Goal: Check status: Check status

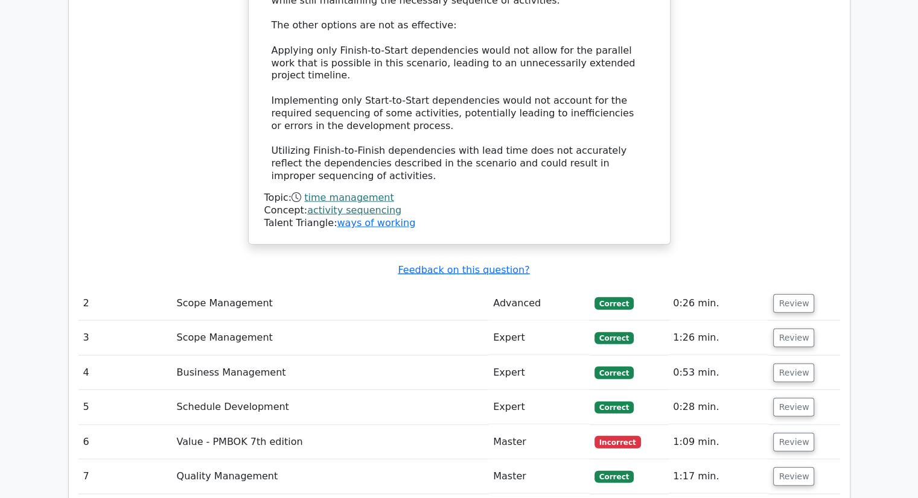
scroll to position [2896, 0]
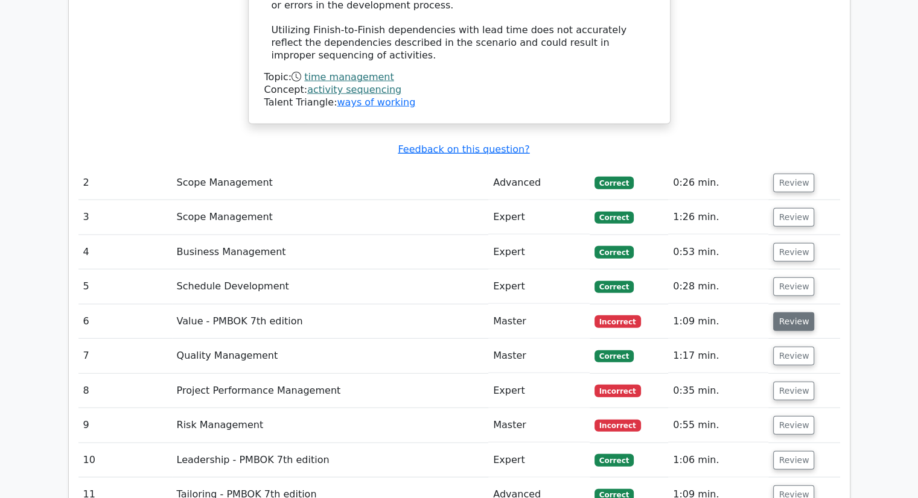
click at [788, 313] on button "Review" at bounding box center [793, 322] width 41 height 19
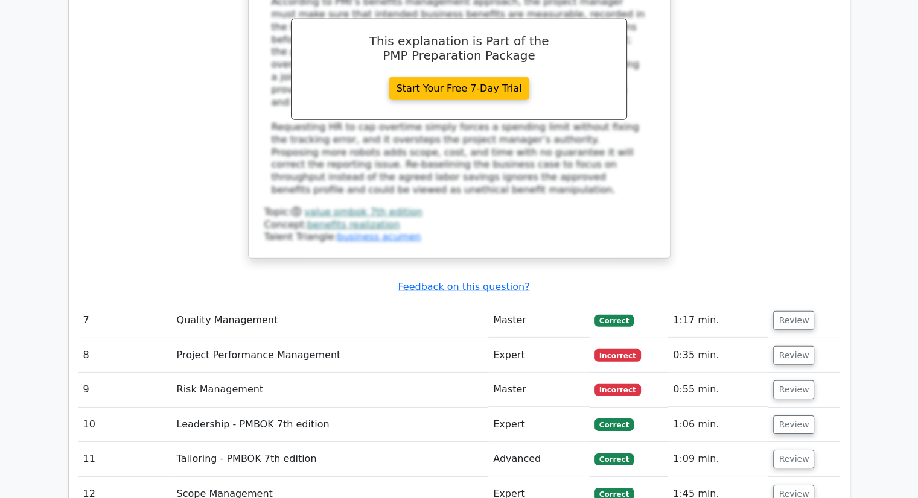
scroll to position [3620, 0]
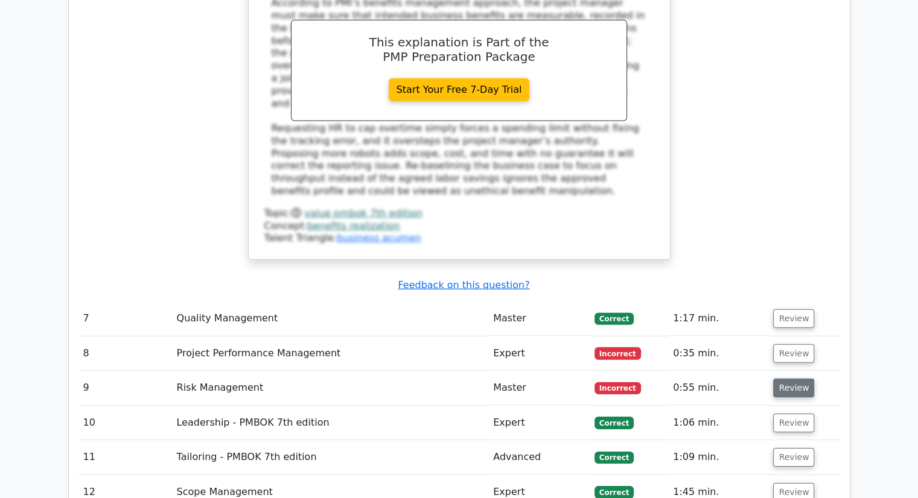
click at [792, 379] on button "Review" at bounding box center [793, 388] width 41 height 19
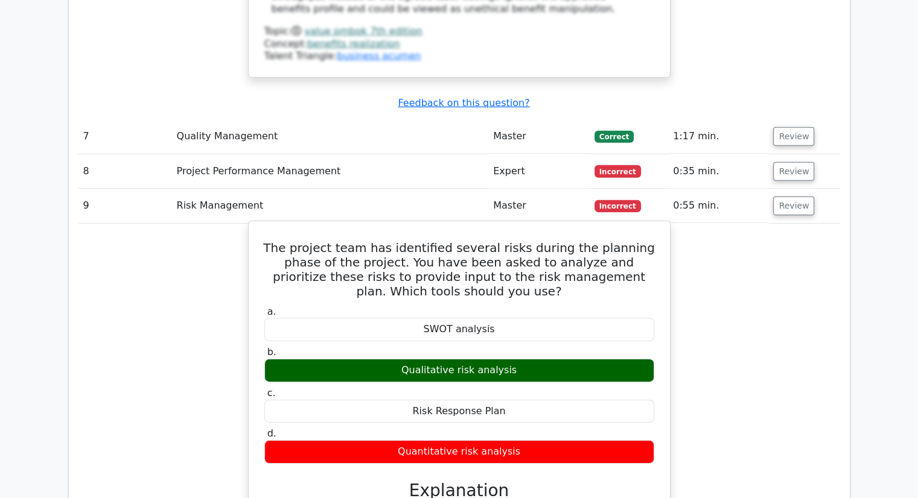
scroll to position [3801, 0]
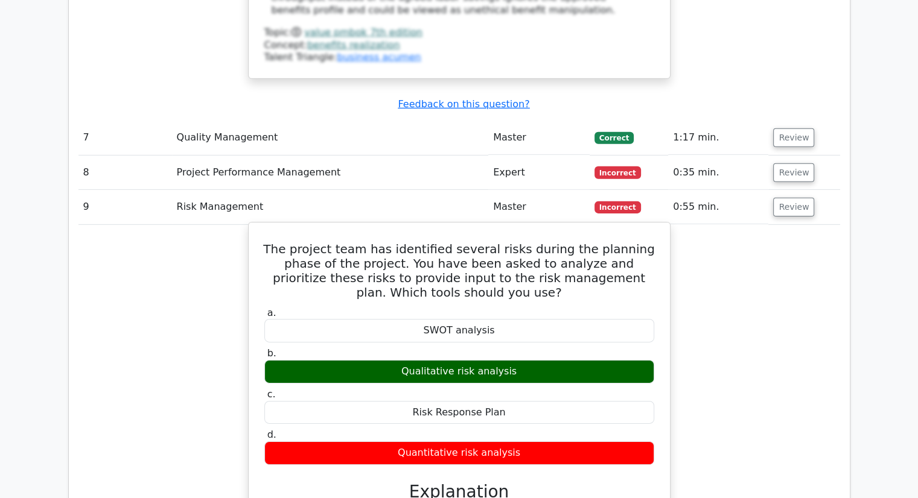
click at [494, 242] on h5 "The project team has identified several risks during the planning phase of the …" at bounding box center [459, 271] width 392 height 58
click at [527, 242] on h5 "The project team has identified several risks during the planning phase of the …" at bounding box center [459, 271] width 392 height 58
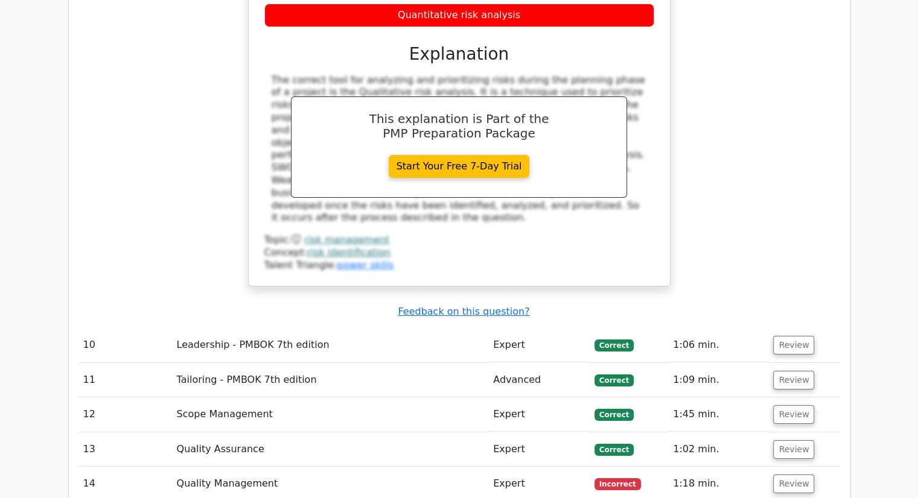
scroll to position [4405, 0]
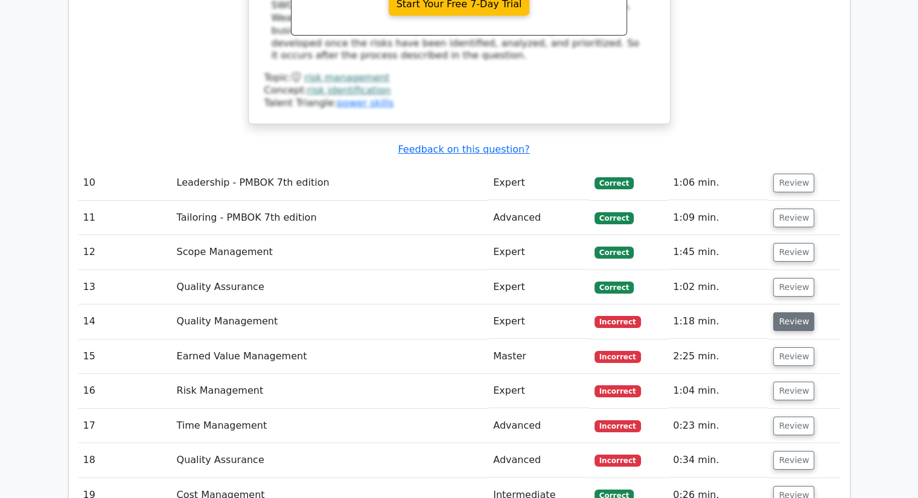
click at [790, 313] on button "Review" at bounding box center [793, 322] width 41 height 19
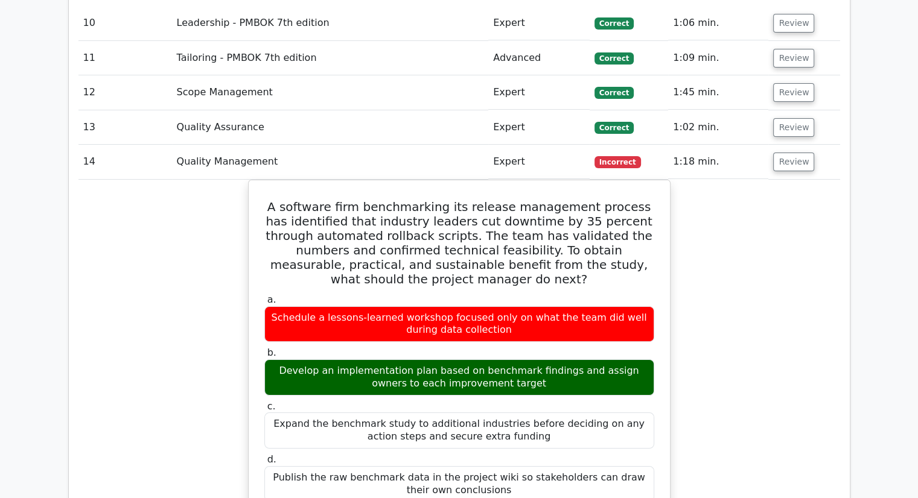
scroll to position [4465, 0]
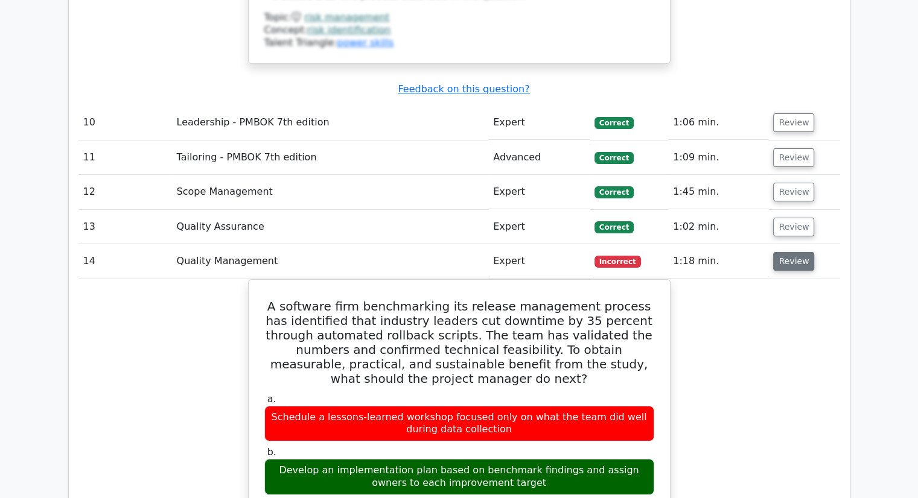
click at [786, 252] on button "Review" at bounding box center [793, 261] width 41 height 19
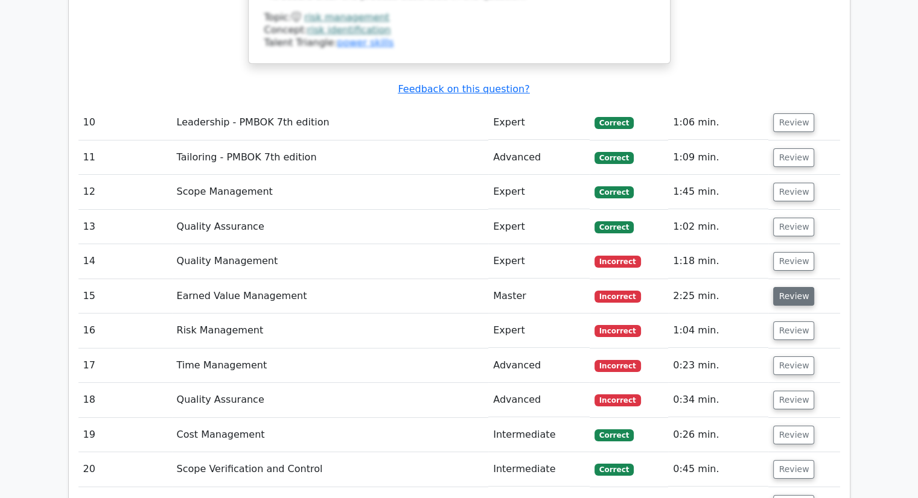
click at [790, 287] on button "Review" at bounding box center [793, 296] width 41 height 19
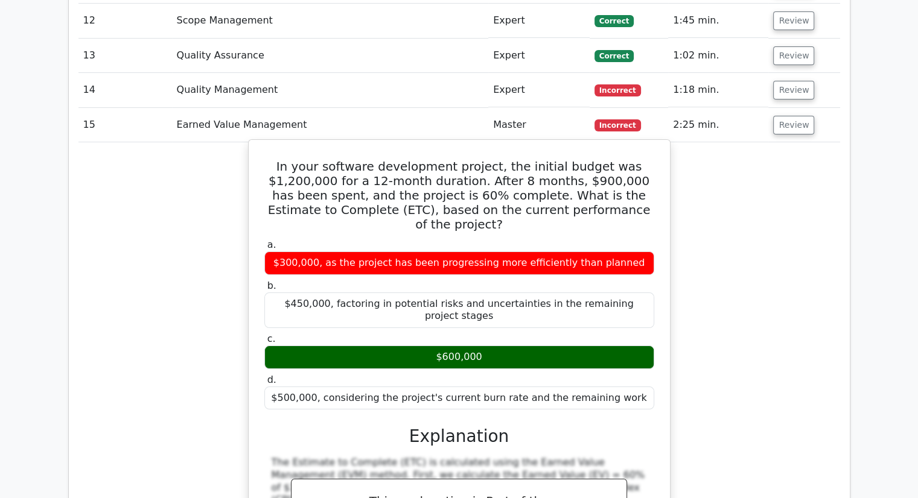
scroll to position [4586, 0]
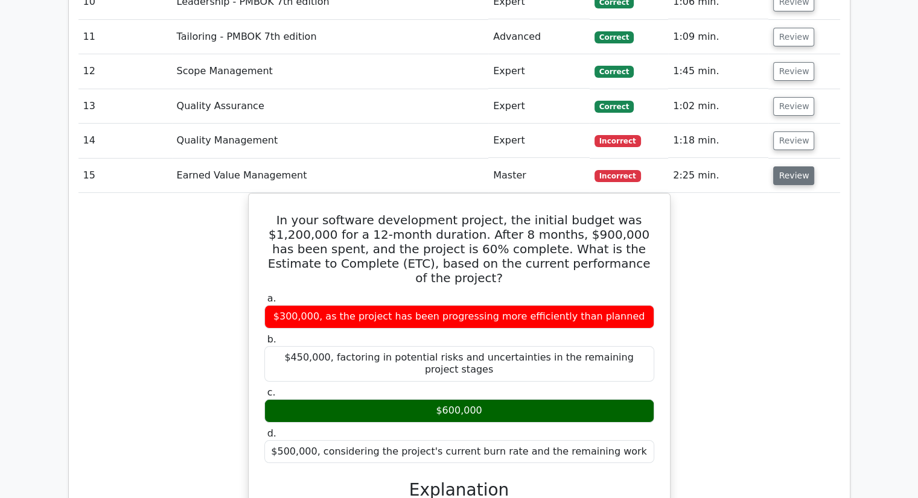
click at [787, 167] on button "Review" at bounding box center [793, 176] width 41 height 19
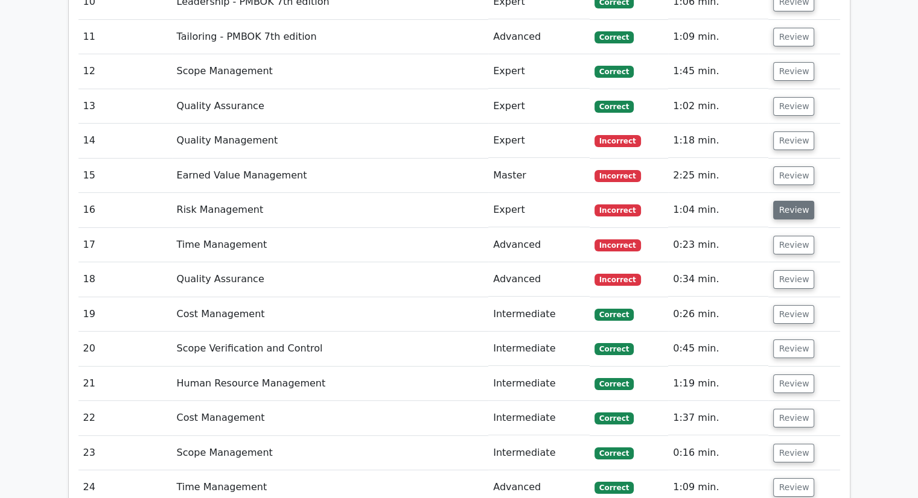
click at [790, 201] on button "Review" at bounding box center [793, 210] width 41 height 19
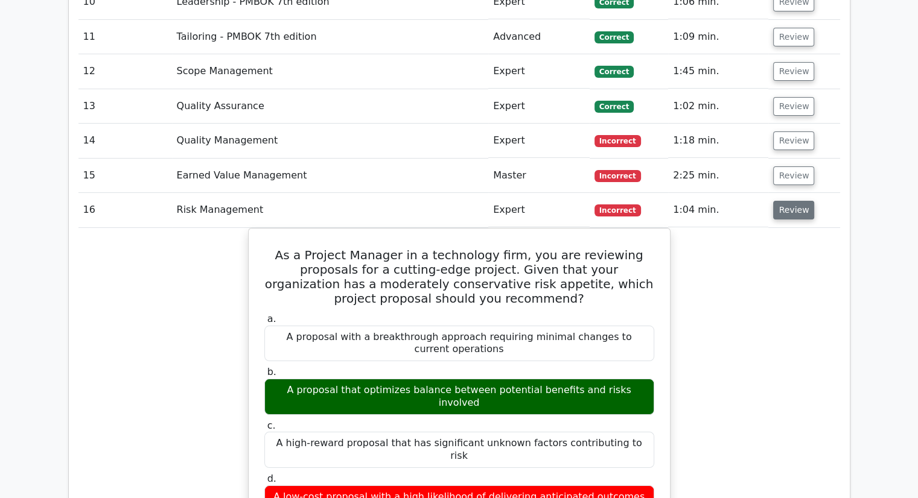
click at [793, 201] on button "Review" at bounding box center [793, 210] width 41 height 19
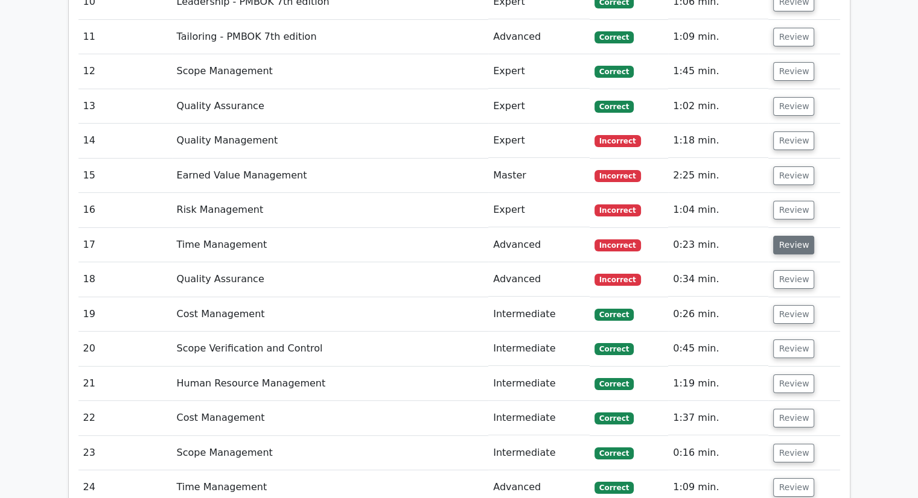
click at [789, 236] on button "Review" at bounding box center [793, 245] width 41 height 19
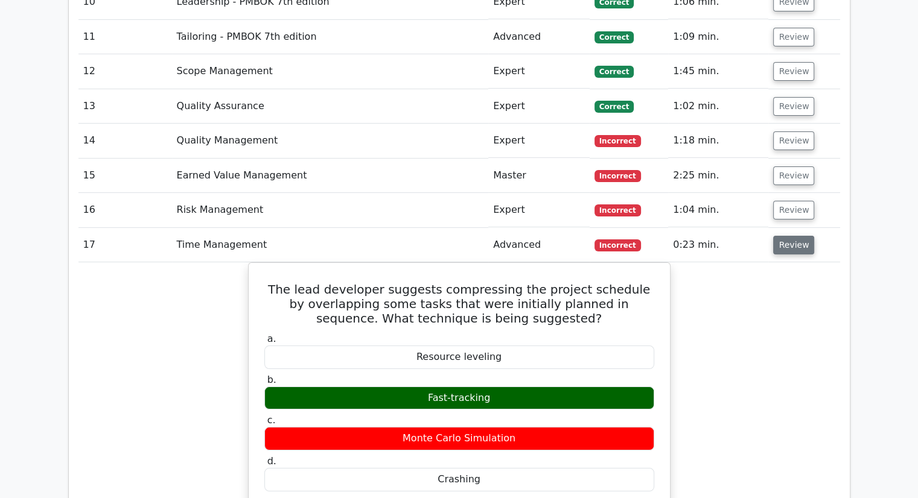
click at [790, 236] on button "Review" at bounding box center [793, 245] width 41 height 19
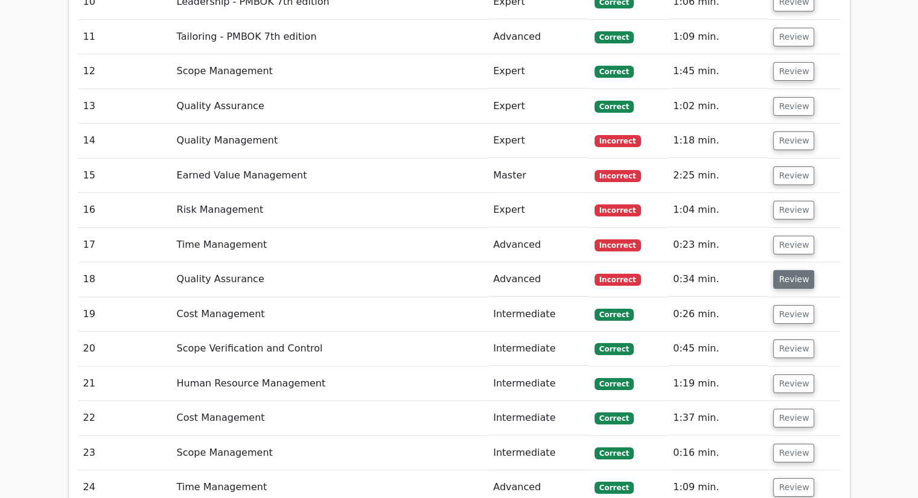
click at [792, 270] on button "Review" at bounding box center [793, 279] width 41 height 19
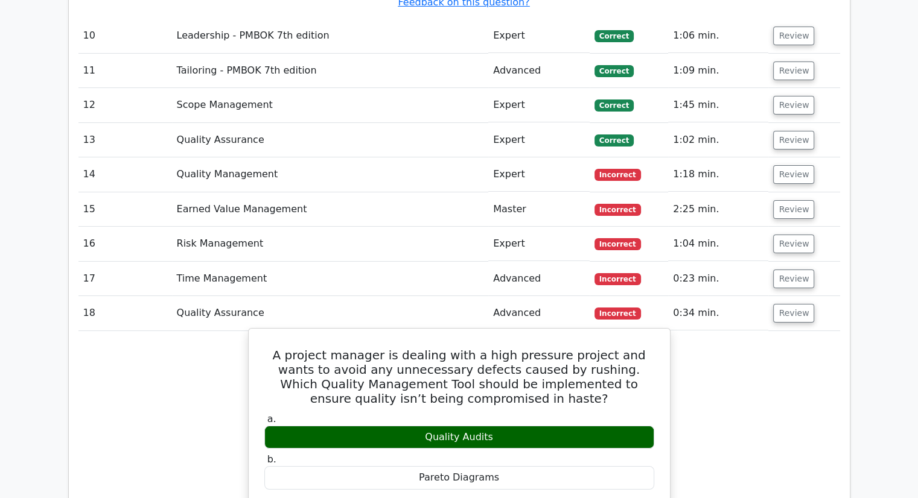
scroll to position [4525, 0]
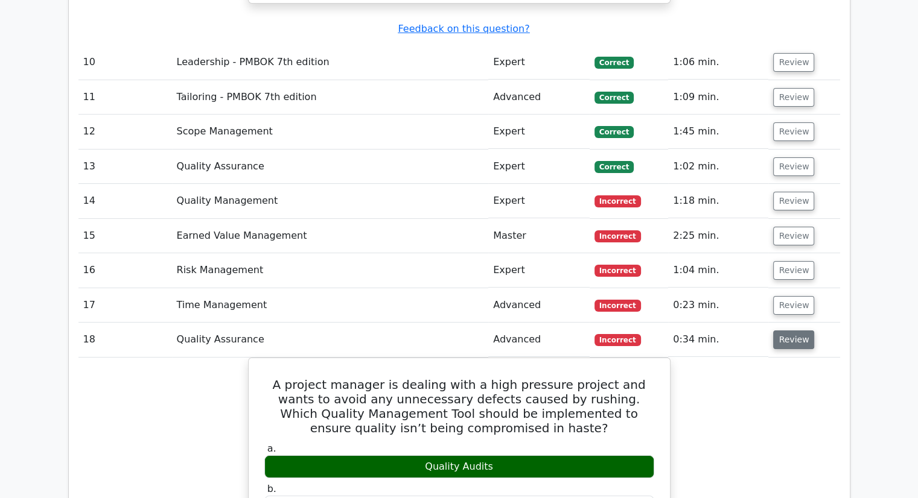
click at [798, 331] on button "Review" at bounding box center [793, 340] width 41 height 19
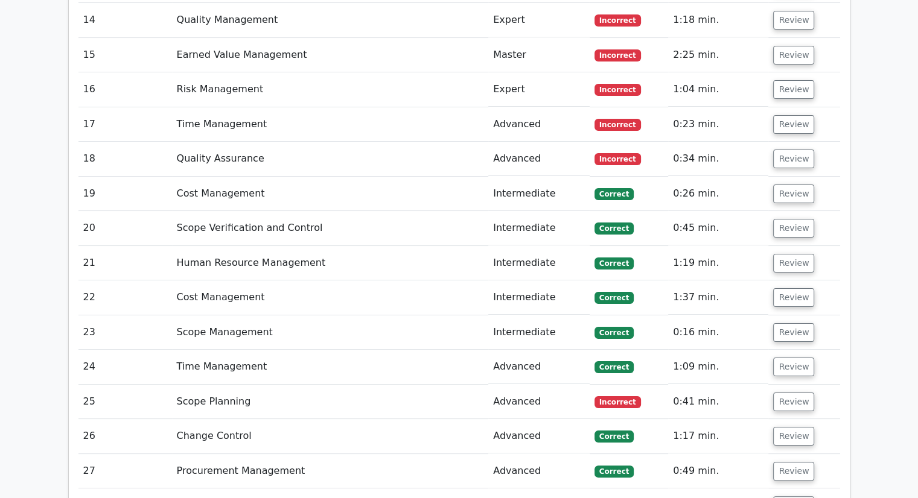
scroll to position [4646, 0]
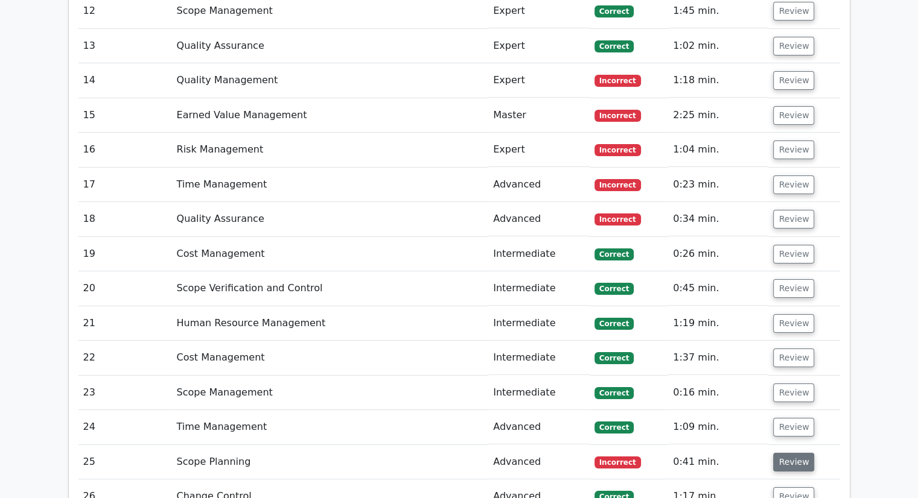
click at [790, 453] on button "Review" at bounding box center [793, 462] width 41 height 19
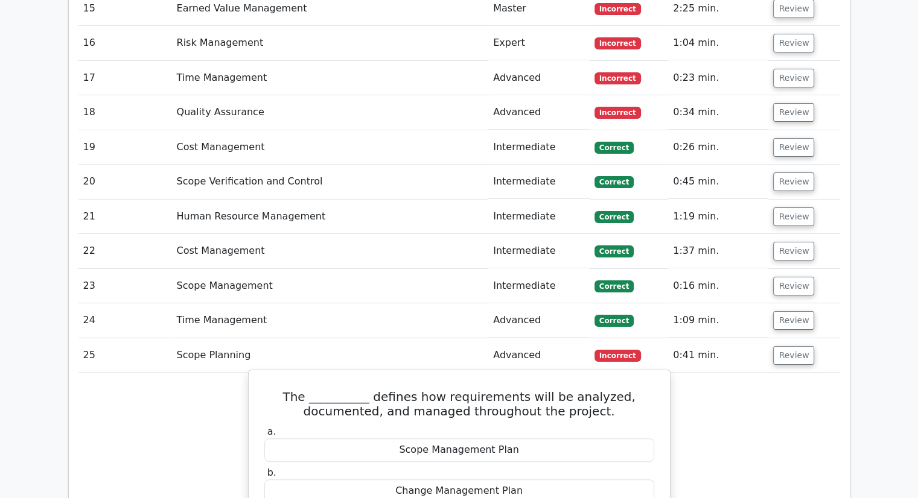
scroll to position [4767, 0]
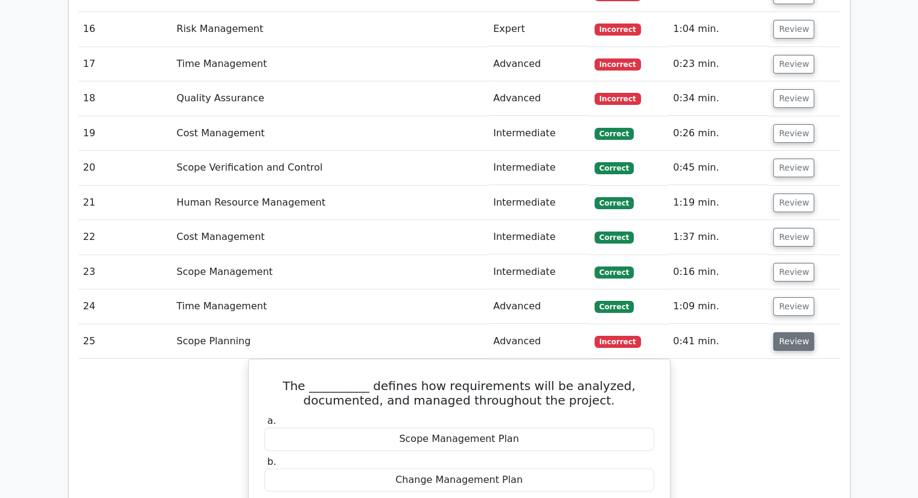
click at [787, 332] on button "Review" at bounding box center [793, 341] width 41 height 19
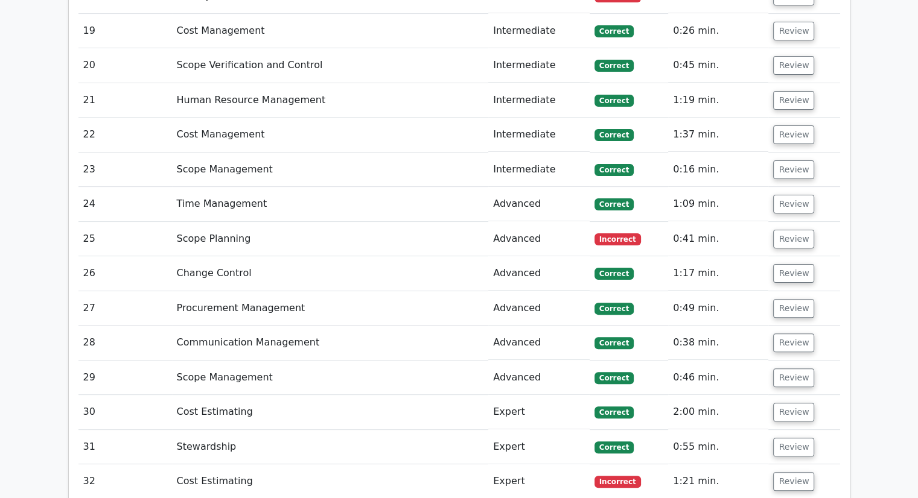
scroll to position [4887, 0]
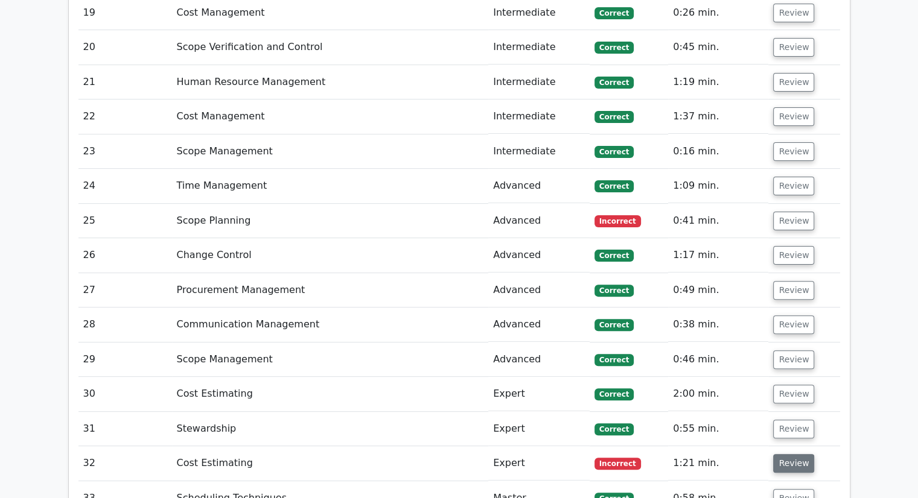
click at [796, 454] on button "Review" at bounding box center [793, 463] width 41 height 19
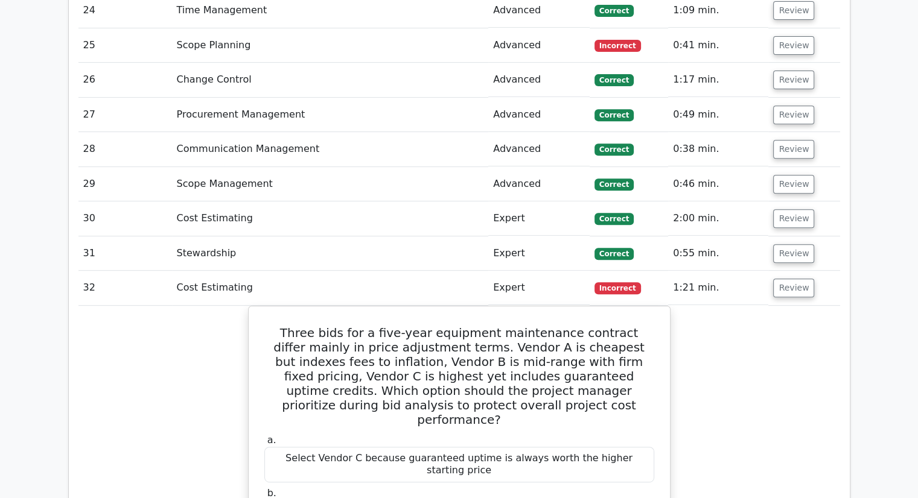
scroll to position [5008, 0]
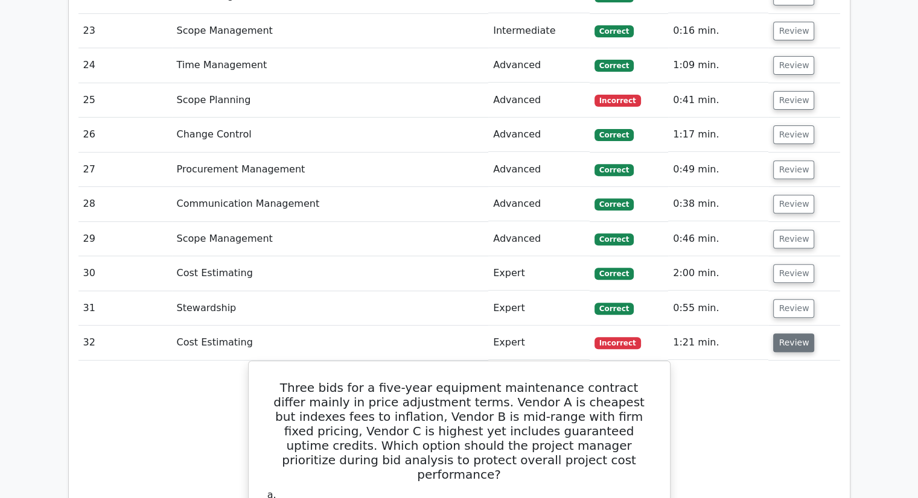
click at [791, 334] on button "Review" at bounding box center [793, 343] width 41 height 19
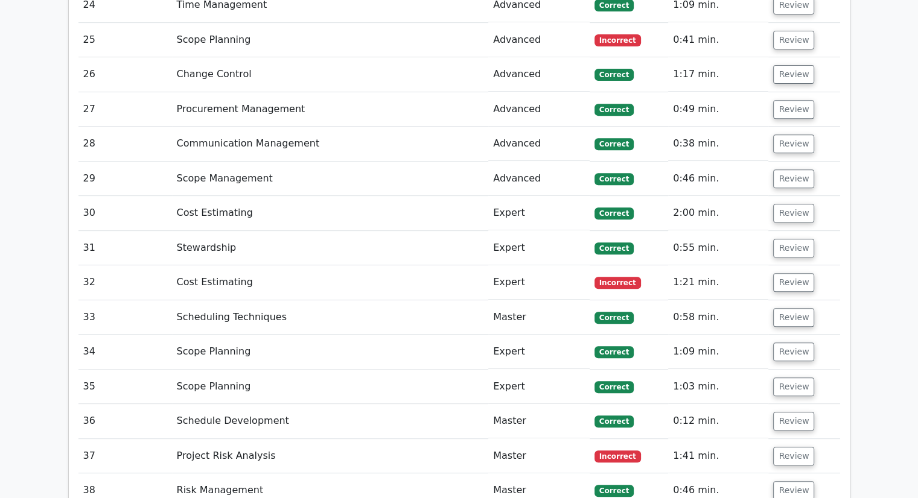
scroll to position [5129, 0]
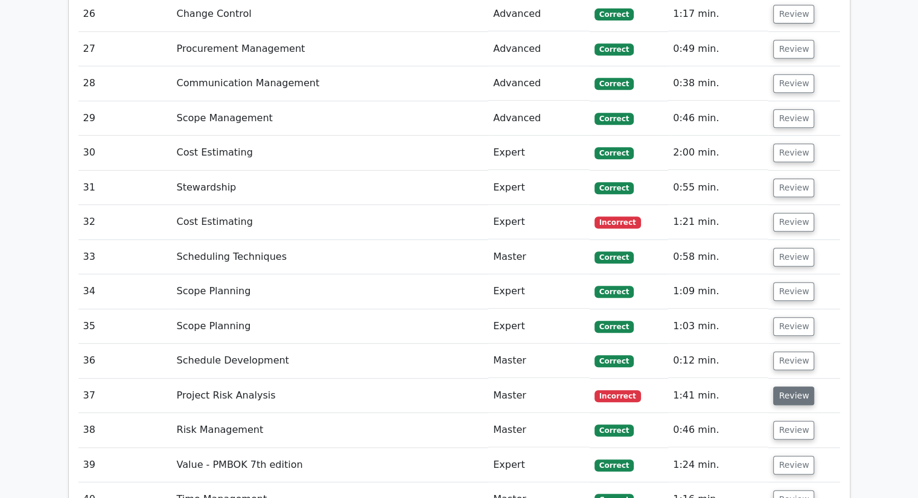
click at [795, 387] on button "Review" at bounding box center [793, 396] width 41 height 19
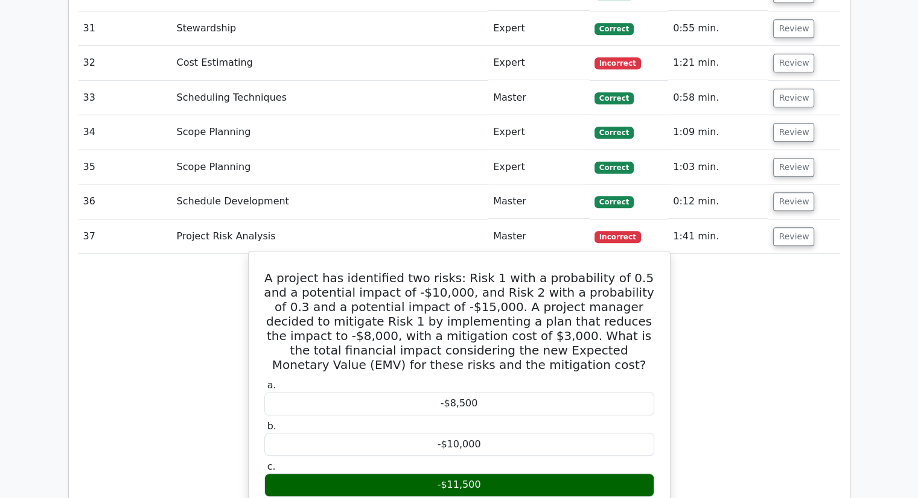
scroll to position [5189, 0]
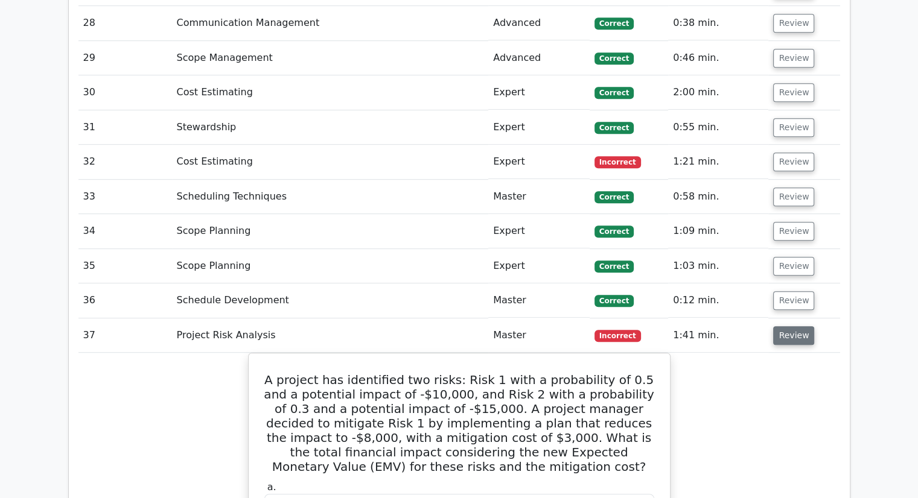
click at [796, 326] on button "Review" at bounding box center [793, 335] width 41 height 19
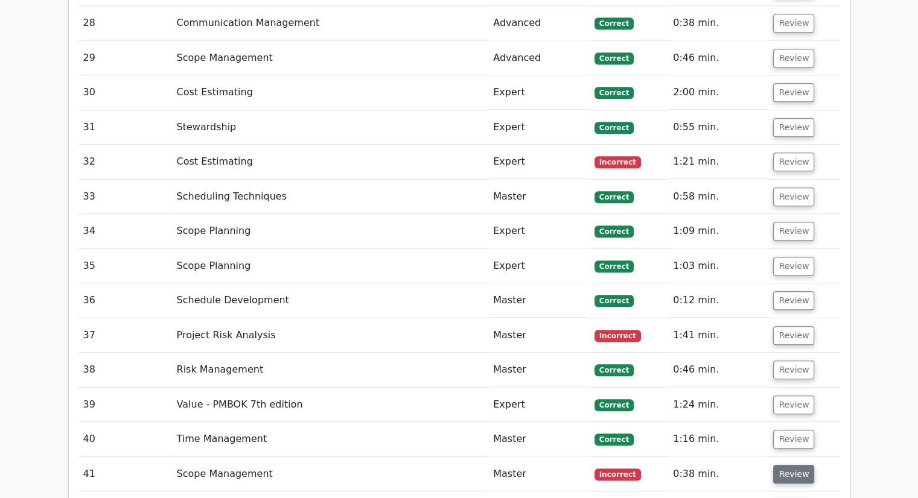
click at [782, 465] on button "Review" at bounding box center [793, 474] width 41 height 19
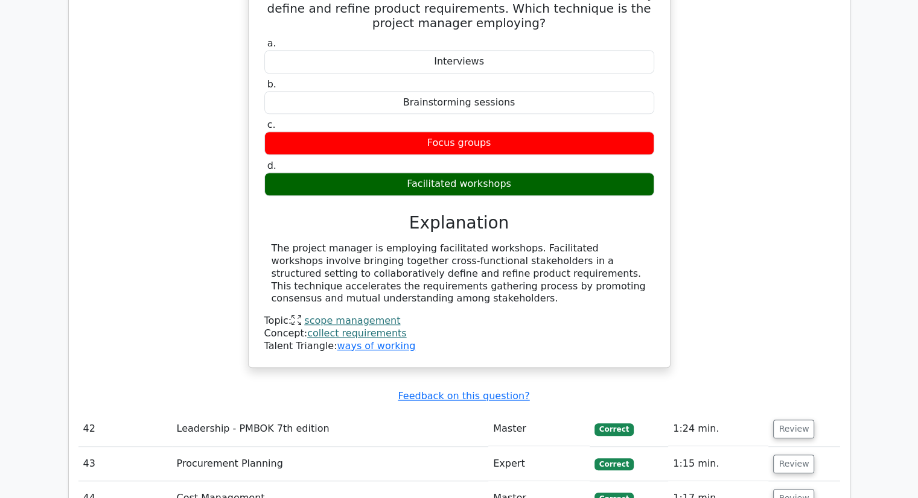
scroll to position [5792, 0]
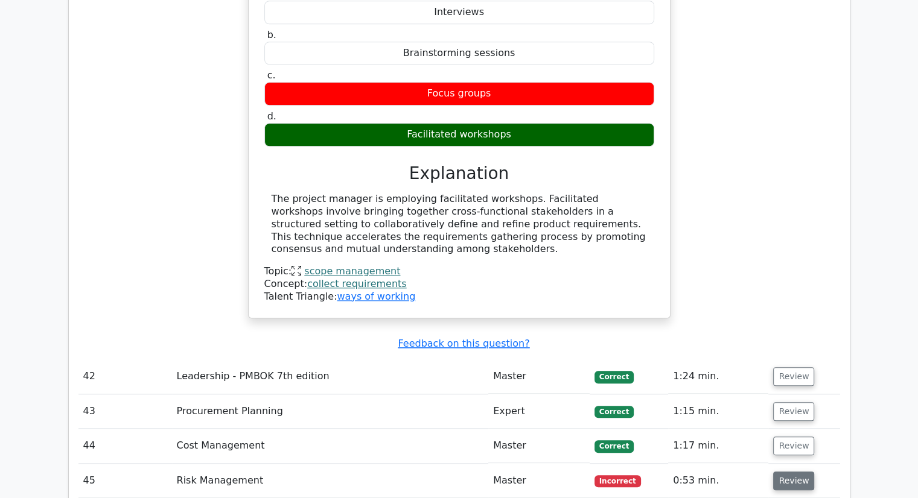
click at [788, 472] on button "Review" at bounding box center [793, 481] width 41 height 19
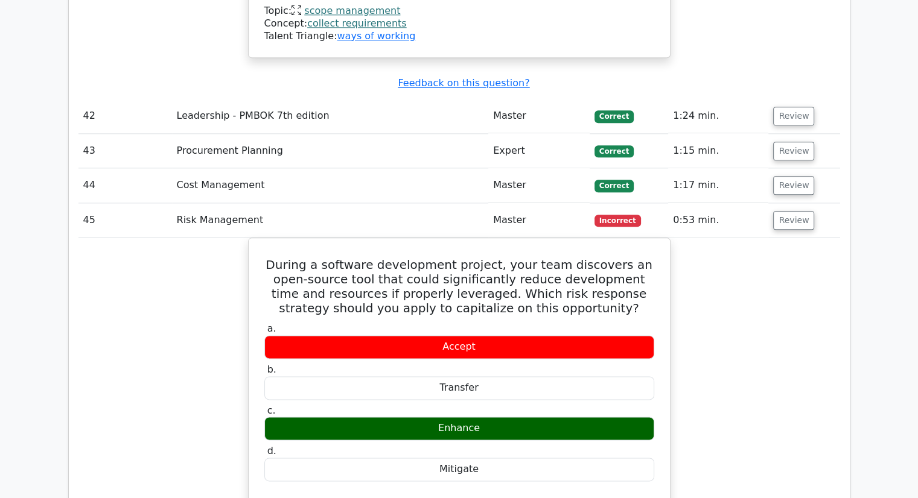
scroll to position [6034, 0]
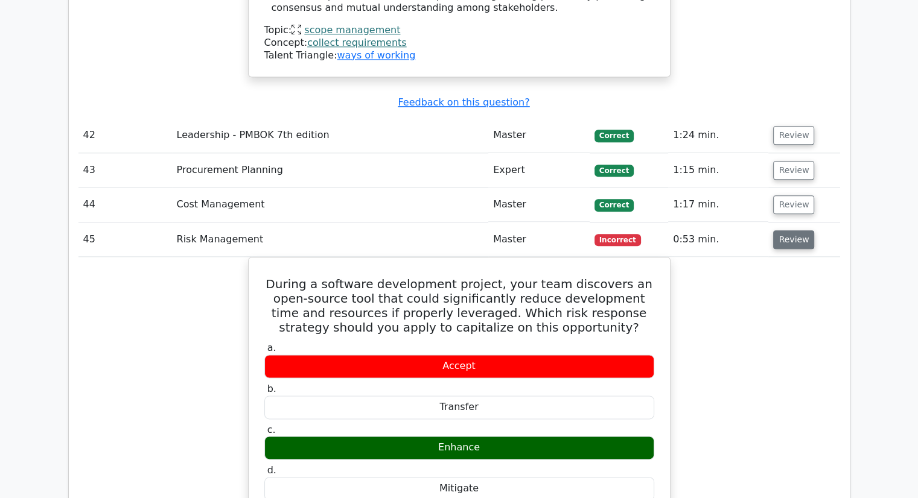
click at [784, 230] on button "Review" at bounding box center [793, 239] width 41 height 19
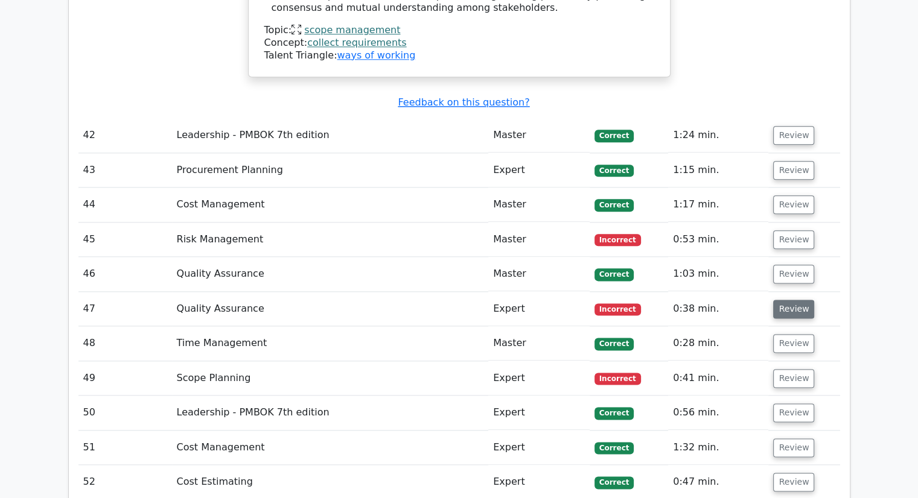
click at [787, 300] on button "Review" at bounding box center [793, 309] width 41 height 19
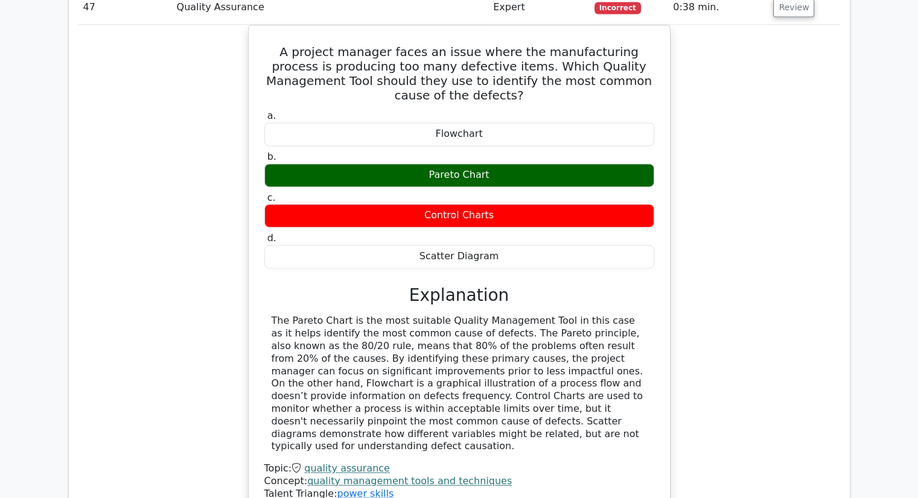
scroll to position [6094, 0]
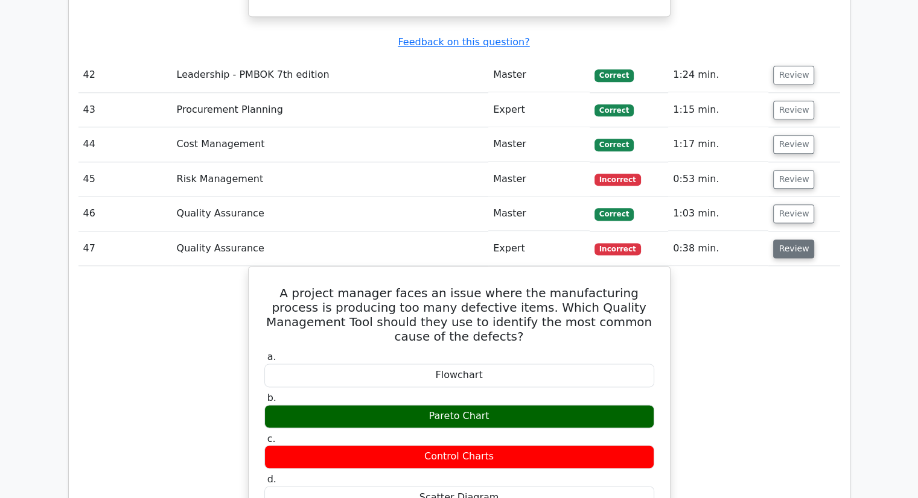
click at [796, 240] on button "Review" at bounding box center [793, 249] width 41 height 19
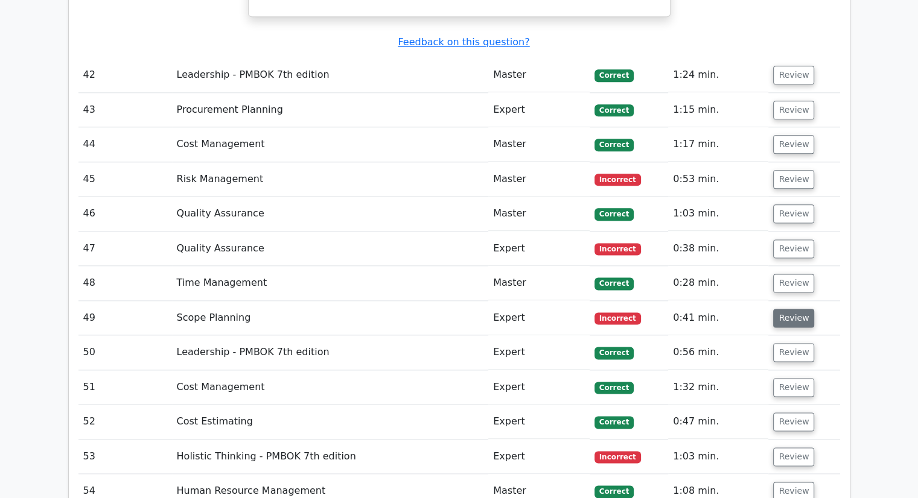
click at [795, 309] on button "Review" at bounding box center [793, 318] width 41 height 19
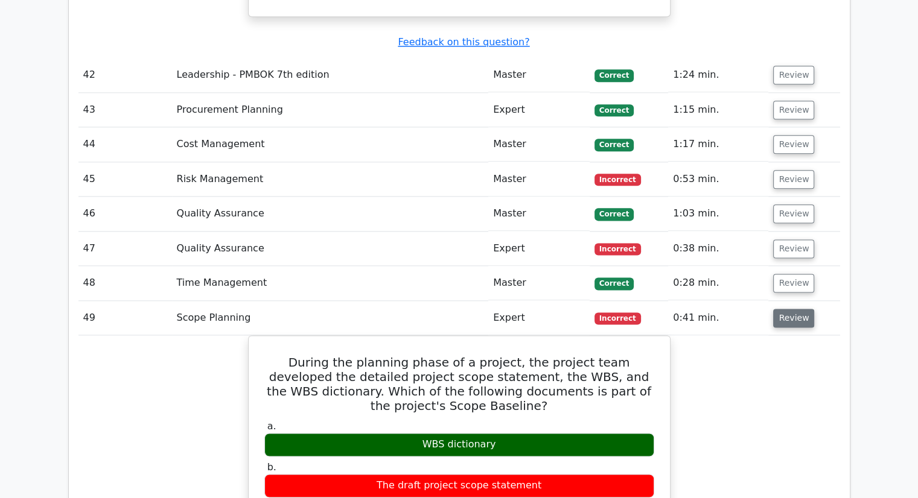
click at [794, 309] on button "Review" at bounding box center [793, 318] width 41 height 19
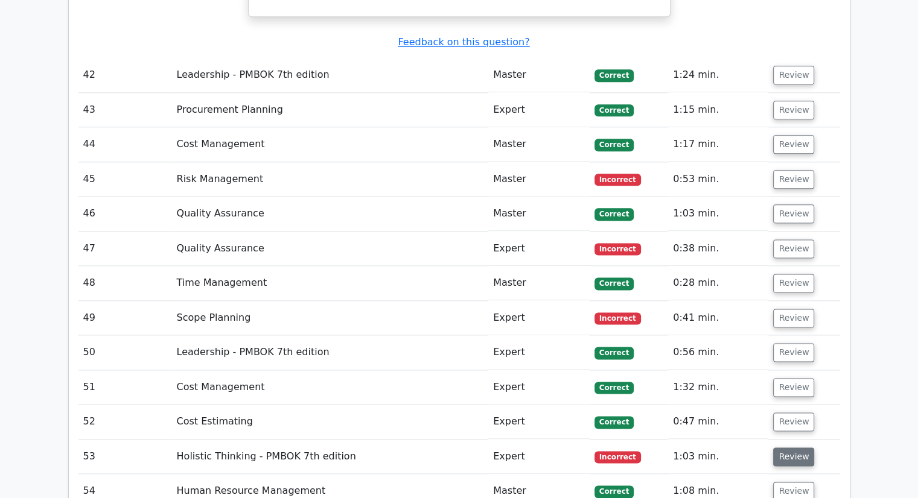
click at [782, 448] on button "Review" at bounding box center [793, 457] width 41 height 19
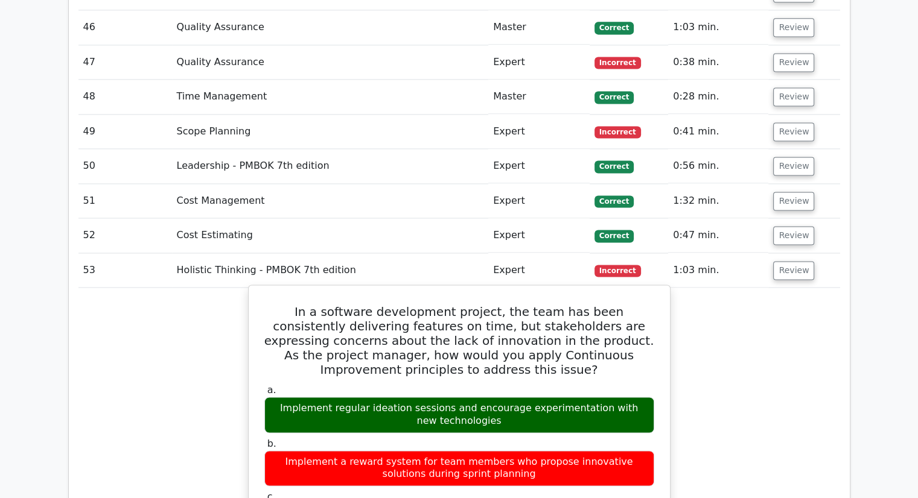
scroll to position [6275, 0]
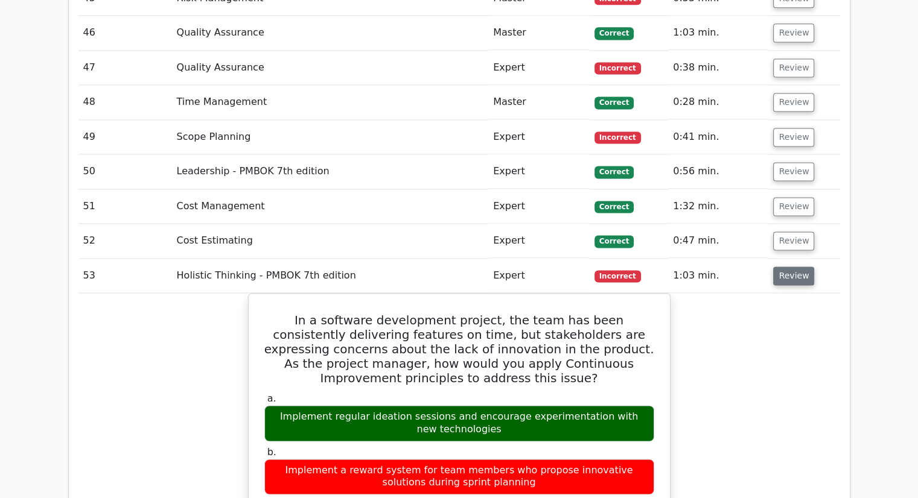
click at [804, 267] on button "Review" at bounding box center [793, 276] width 41 height 19
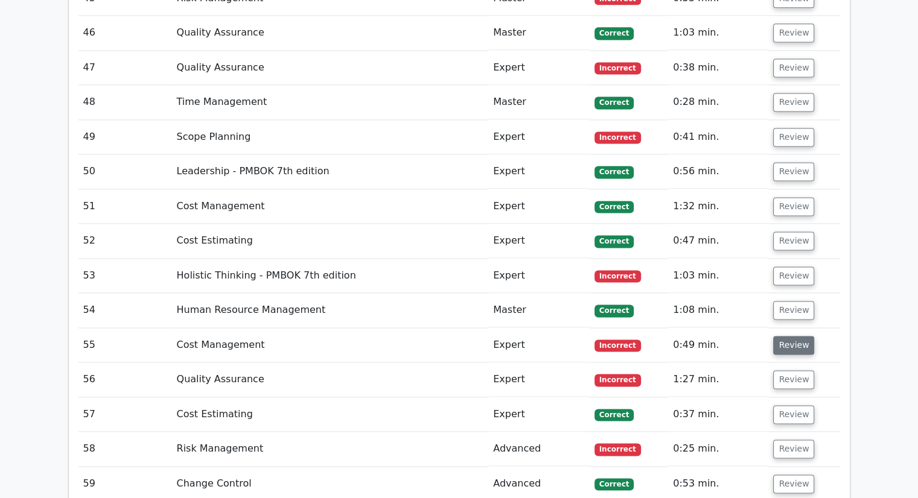
click at [786, 336] on button "Review" at bounding box center [793, 345] width 41 height 19
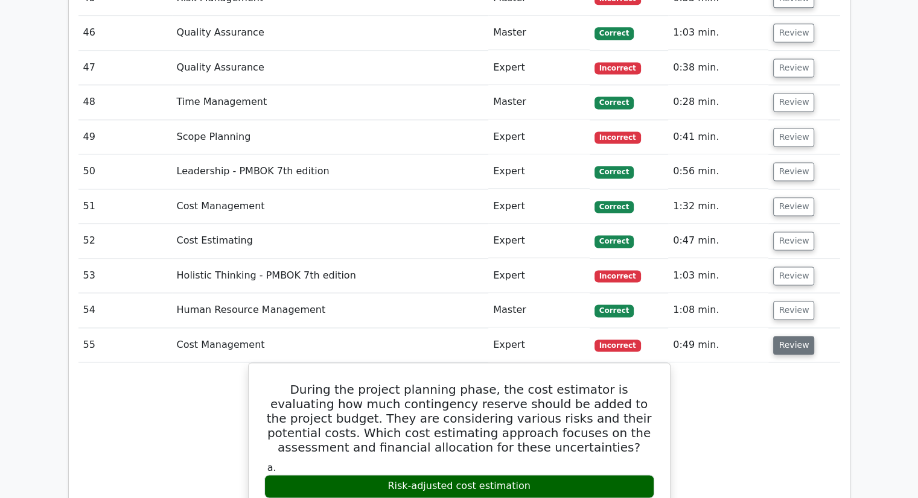
click at [791, 336] on button "Review" at bounding box center [793, 345] width 41 height 19
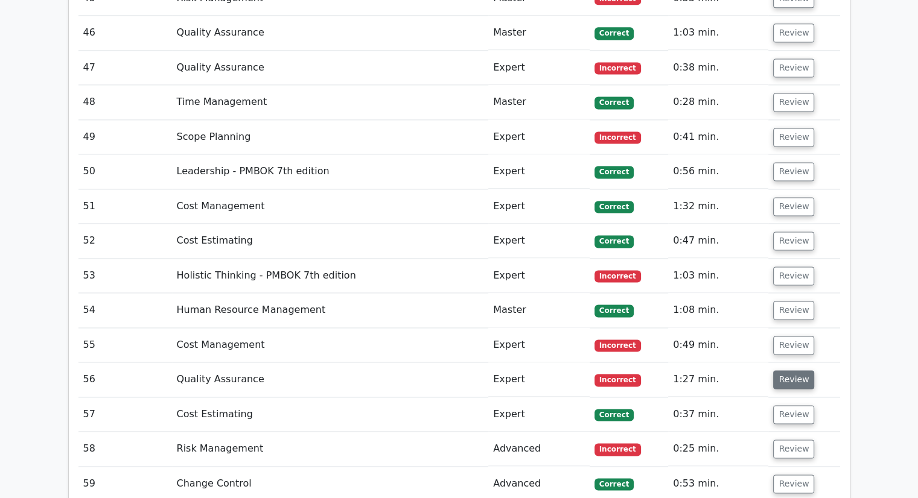
click at [796, 370] on button "Review" at bounding box center [793, 379] width 41 height 19
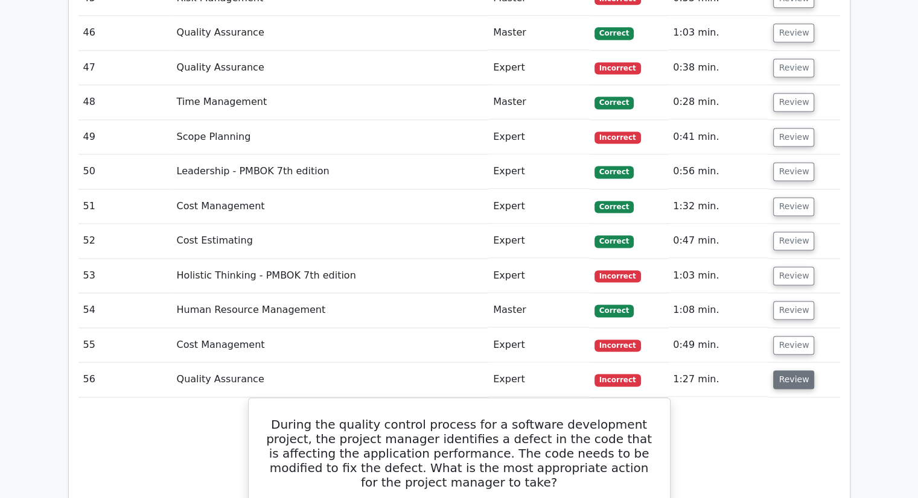
click at [798, 370] on button "Review" at bounding box center [793, 379] width 41 height 19
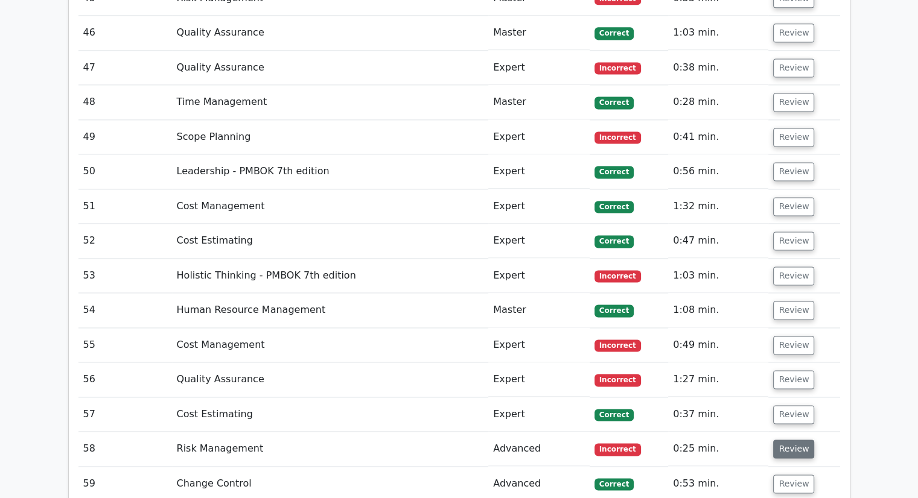
click at [793, 440] on button "Review" at bounding box center [793, 449] width 41 height 19
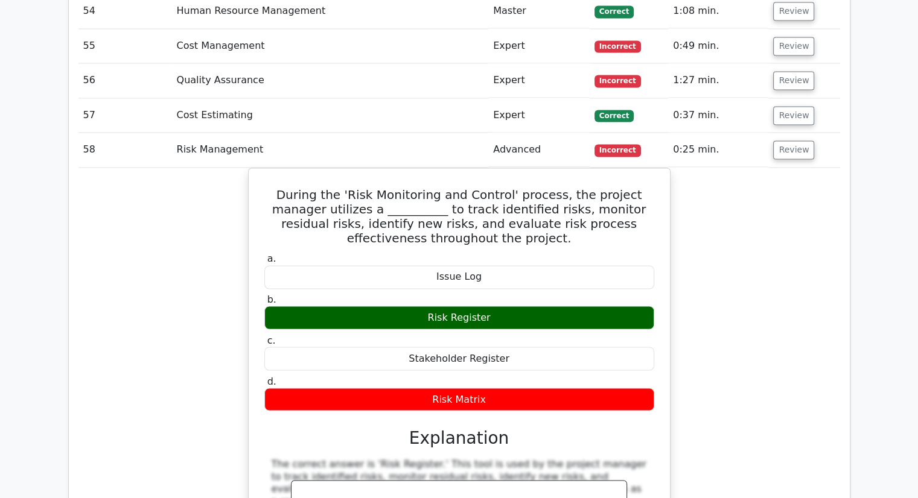
scroll to position [6396, 0]
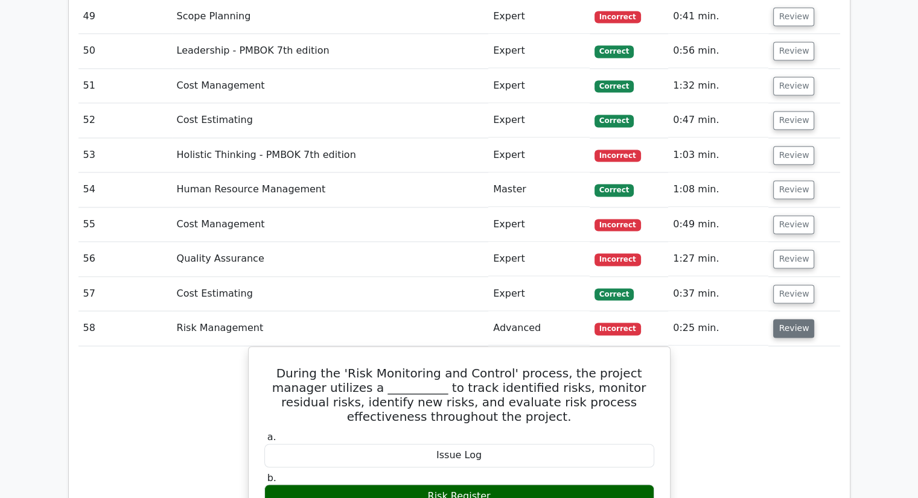
click at [778, 319] on button "Review" at bounding box center [793, 328] width 41 height 19
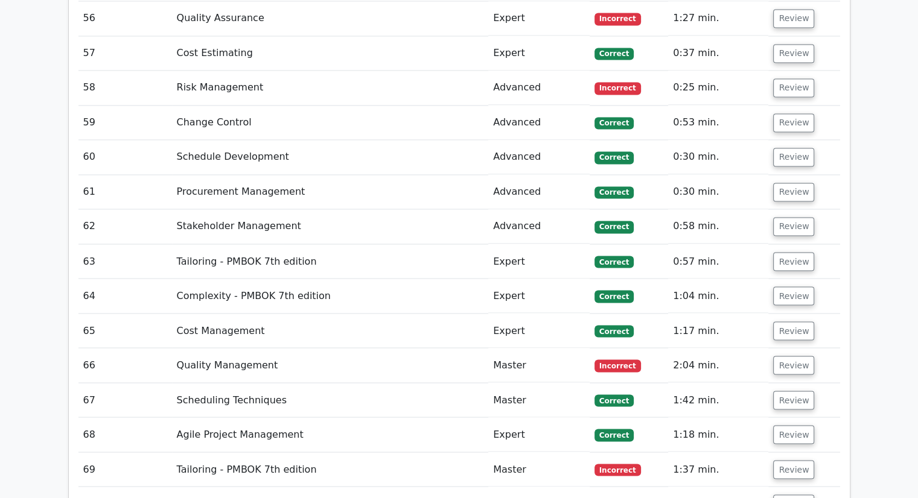
scroll to position [6637, 0]
click at [789, 355] on button "Review" at bounding box center [793, 364] width 41 height 19
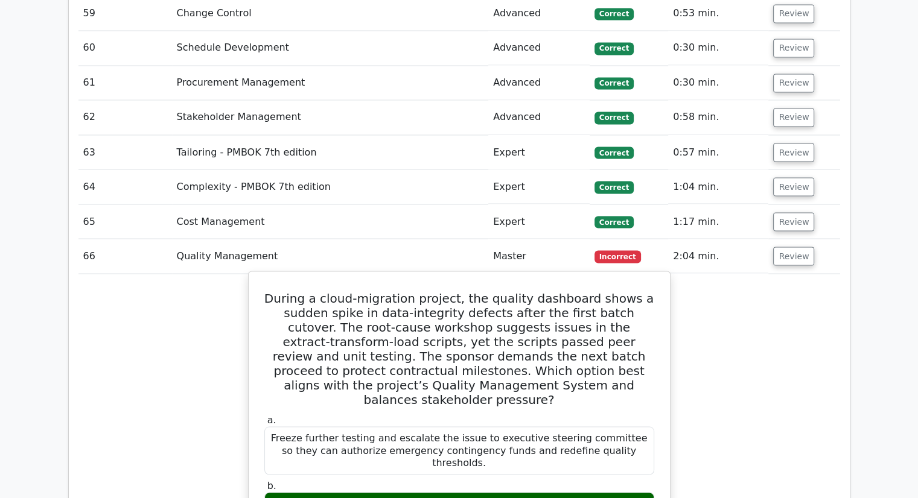
scroll to position [6758, 0]
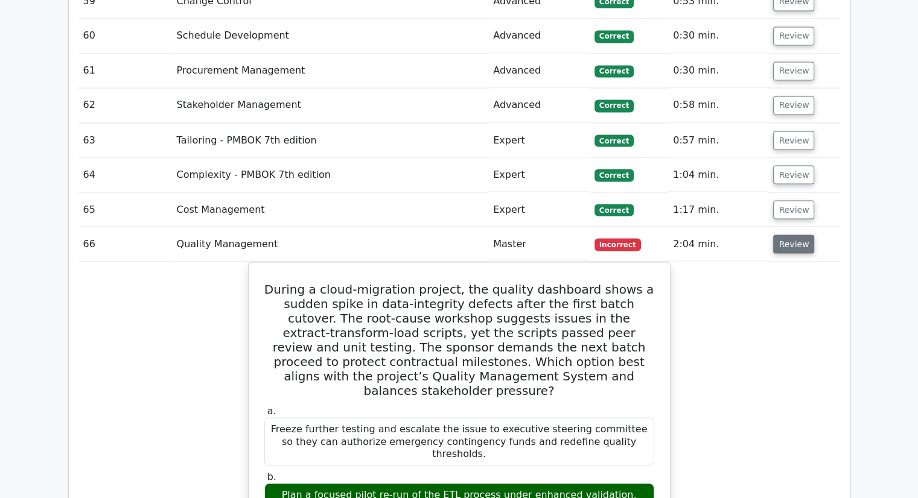
click at [798, 235] on button "Review" at bounding box center [793, 244] width 41 height 19
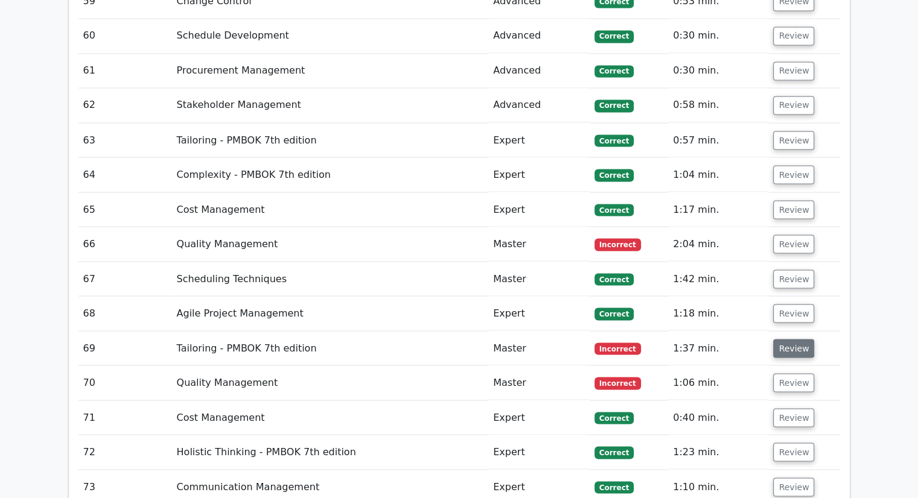
click at [790, 339] on button "Review" at bounding box center [793, 348] width 41 height 19
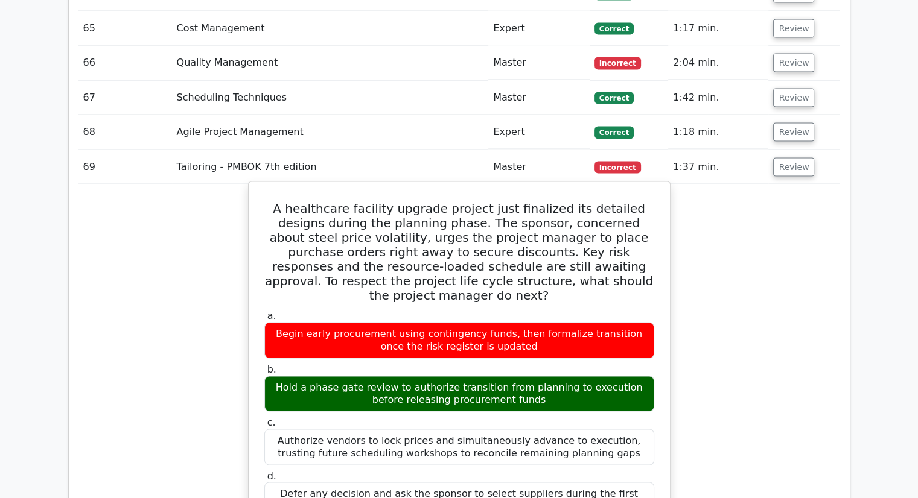
scroll to position [6818, 0]
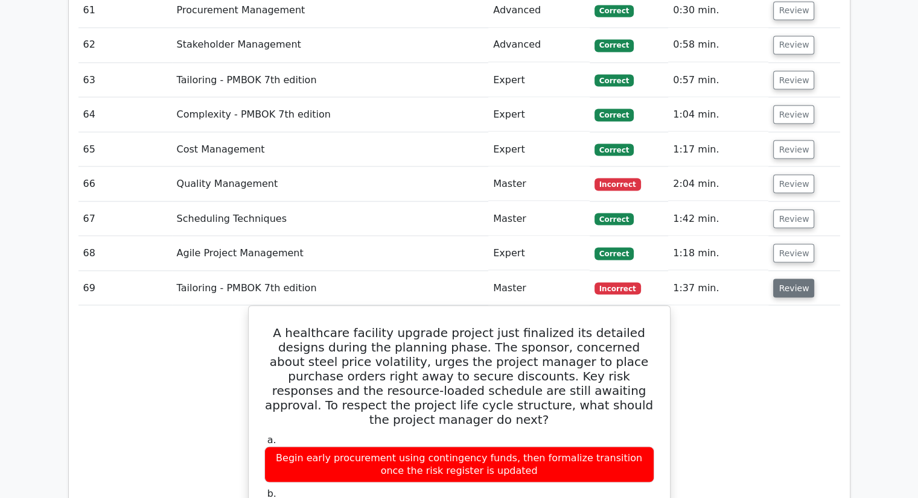
click at [791, 279] on button "Review" at bounding box center [793, 288] width 41 height 19
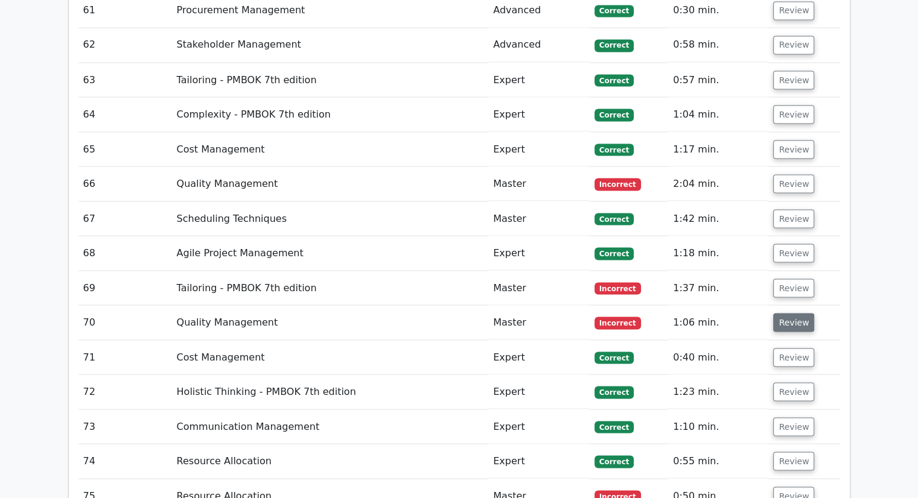
click at [783, 313] on button "Review" at bounding box center [793, 322] width 41 height 19
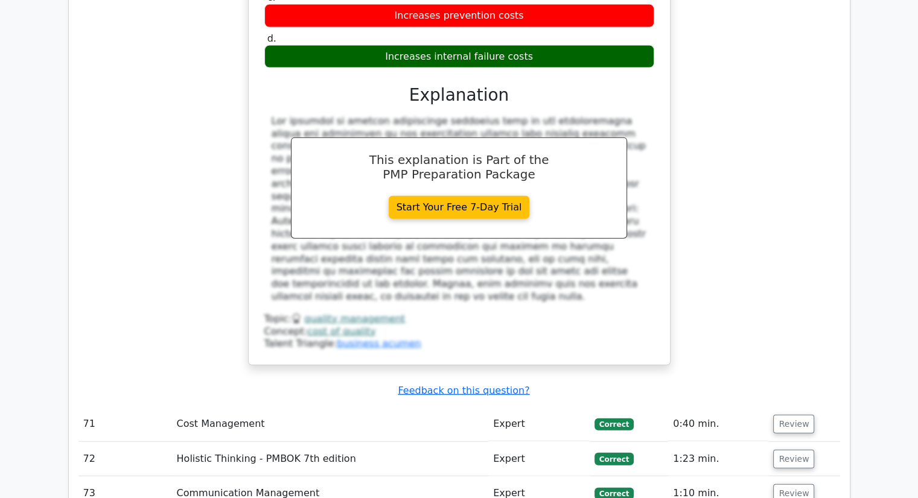
scroll to position [7422, 0]
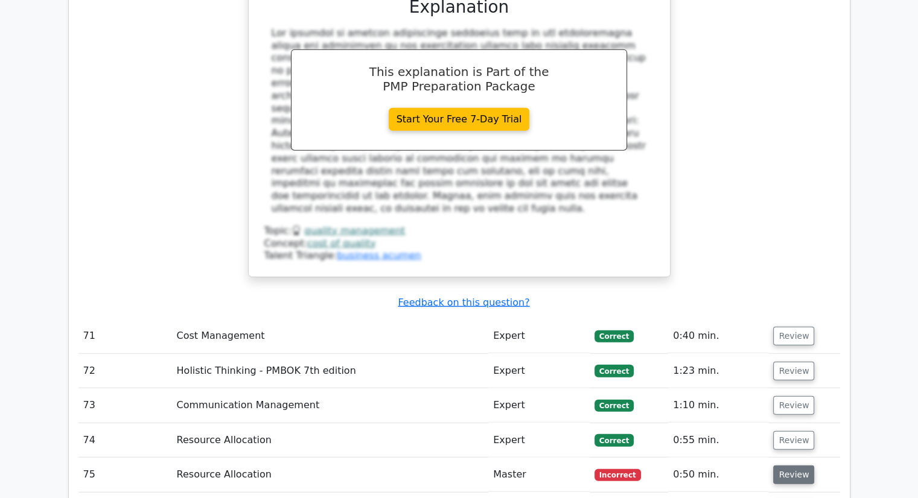
click at [788, 466] on button "Review" at bounding box center [793, 475] width 41 height 19
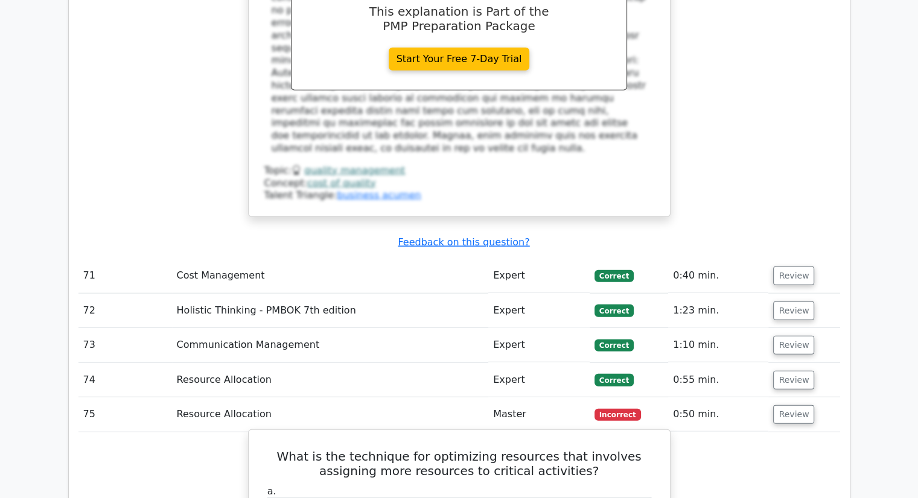
scroll to position [7542, 0]
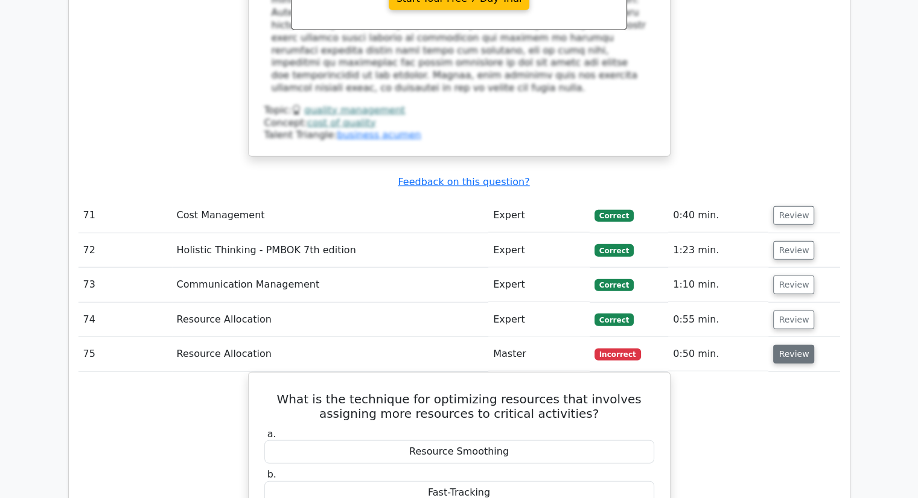
drag, startPoint x: 787, startPoint y: 131, endPoint x: 782, endPoint y: 138, distance: 8.7
click at [787, 345] on button "Review" at bounding box center [793, 354] width 41 height 19
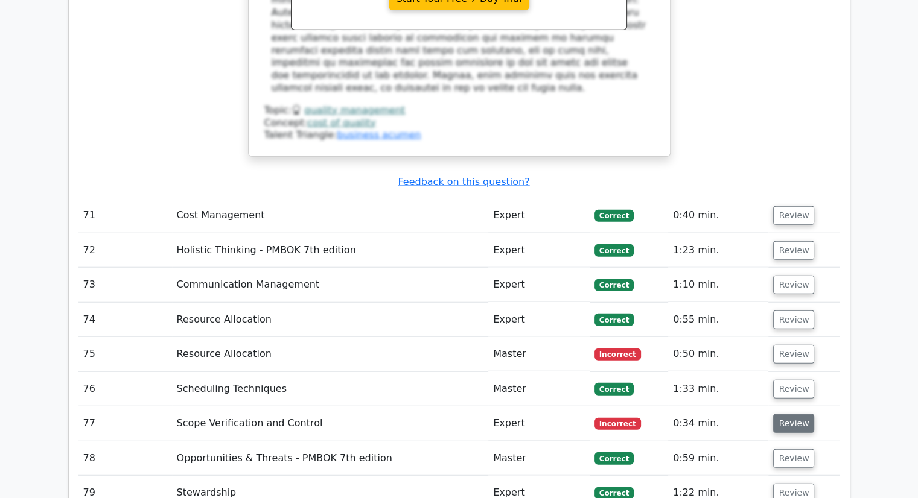
click at [795, 415] on button "Review" at bounding box center [793, 424] width 41 height 19
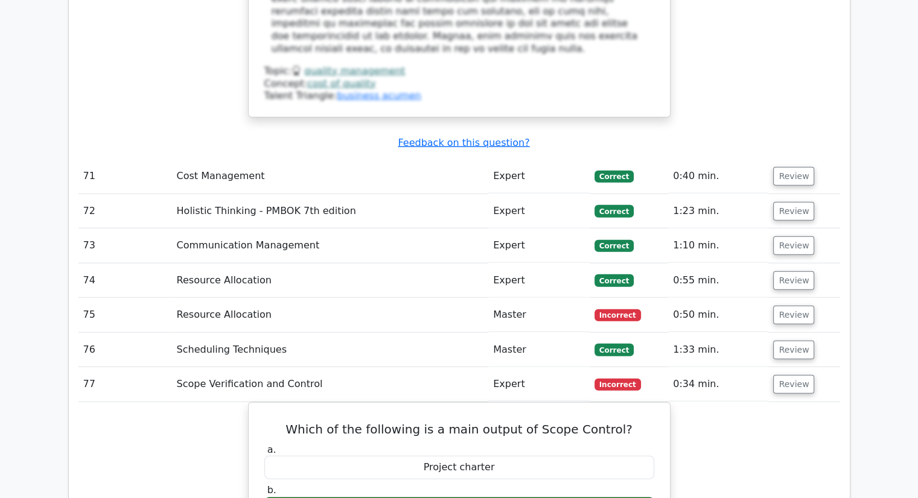
scroll to position [7603, 0]
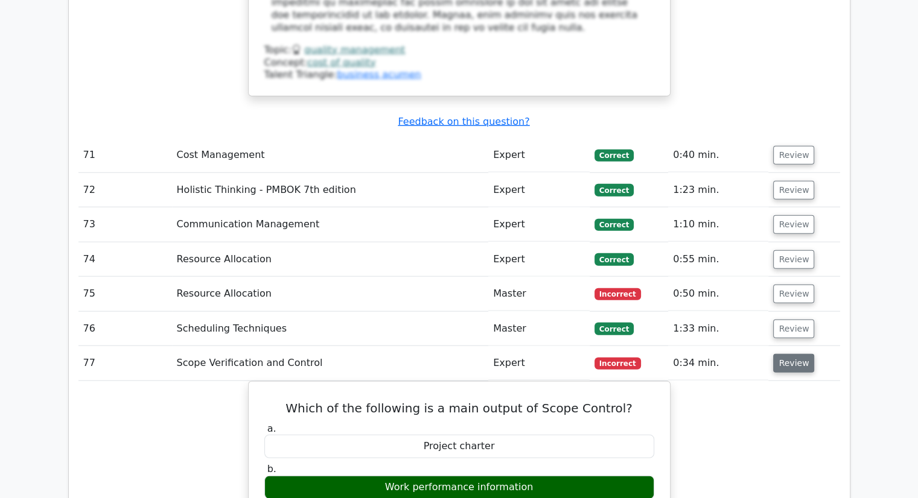
click at [782, 354] on button "Review" at bounding box center [793, 363] width 41 height 19
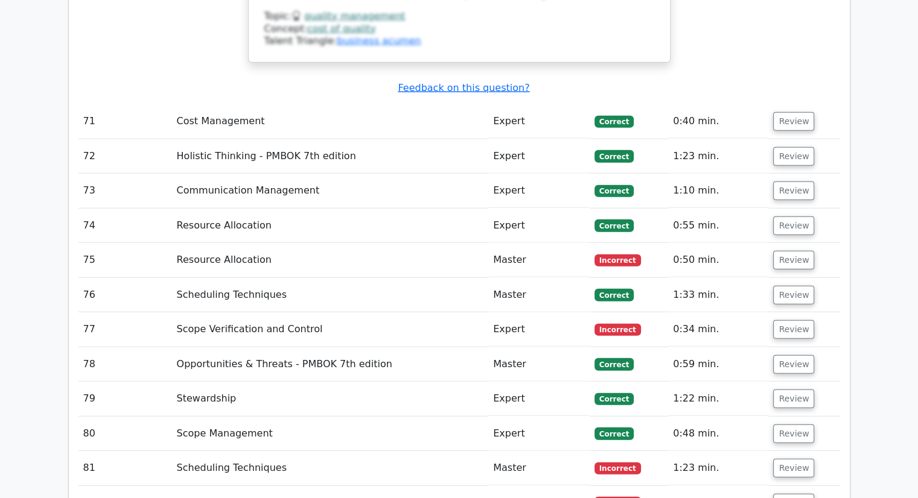
scroll to position [7663, 0]
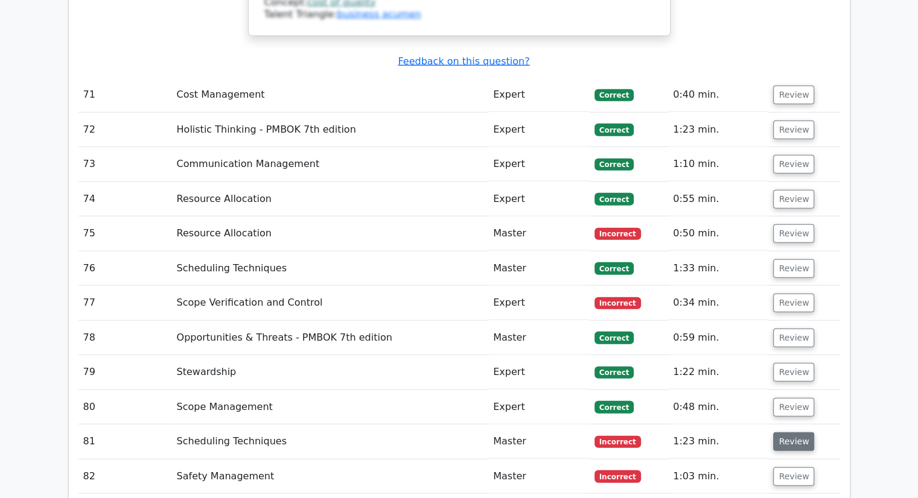
click at [790, 433] on button "Review" at bounding box center [793, 442] width 41 height 19
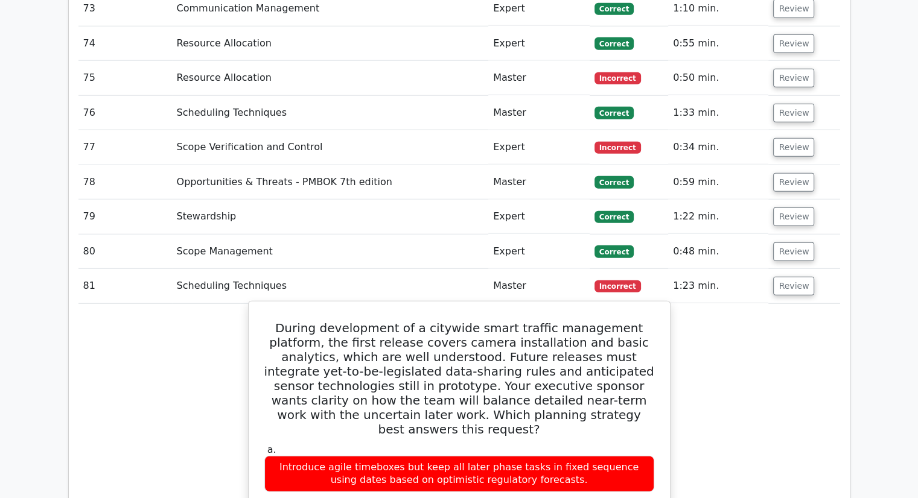
scroll to position [7844, 0]
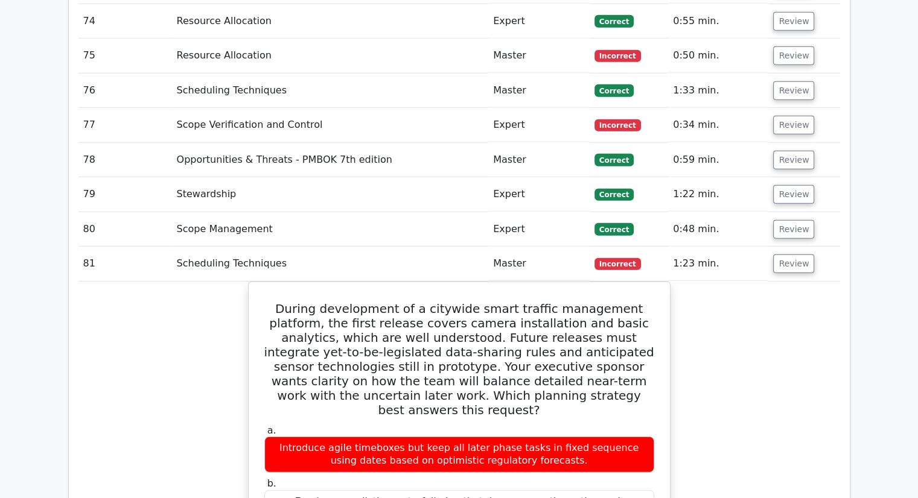
drag, startPoint x: 335, startPoint y: 239, endPoint x: 217, endPoint y: 526, distance: 310.6
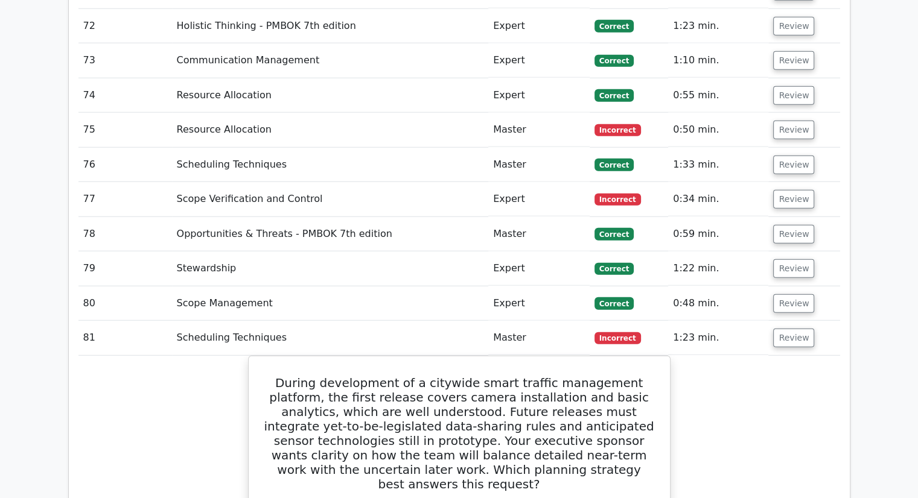
scroll to position [7663, 0]
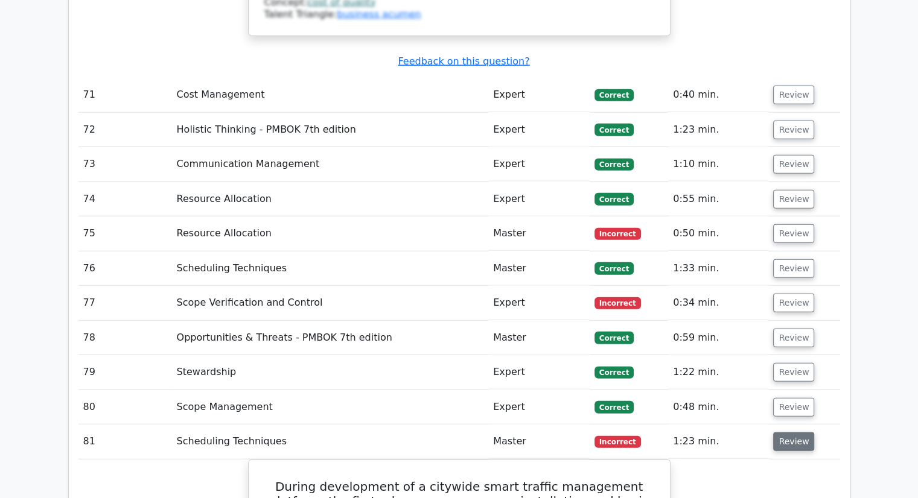
click at [789, 433] on button "Review" at bounding box center [793, 442] width 41 height 19
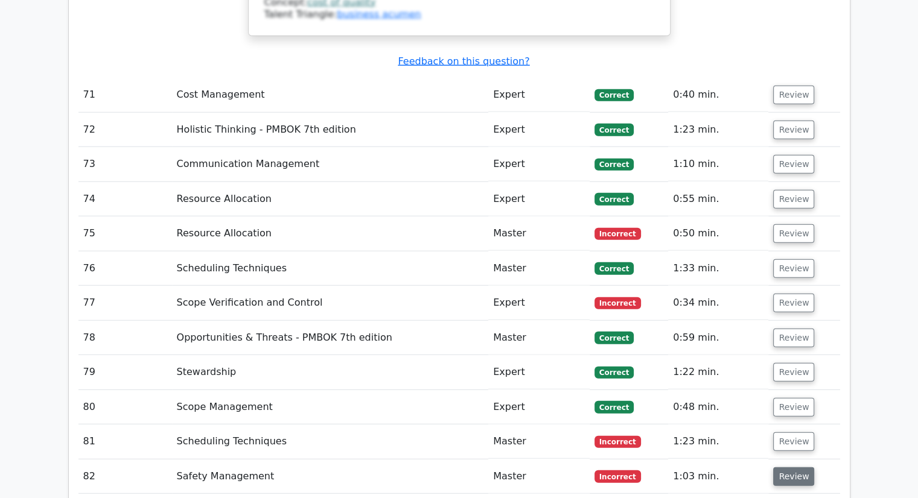
click at [789, 468] on button "Review" at bounding box center [793, 477] width 41 height 19
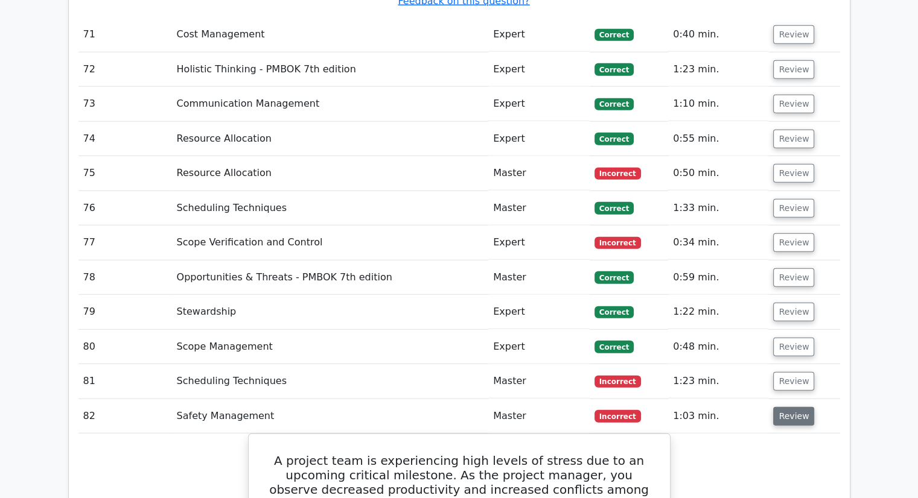
click at [790, 407] on button "Review" at bounding box center [793, 416] width 41 height 19
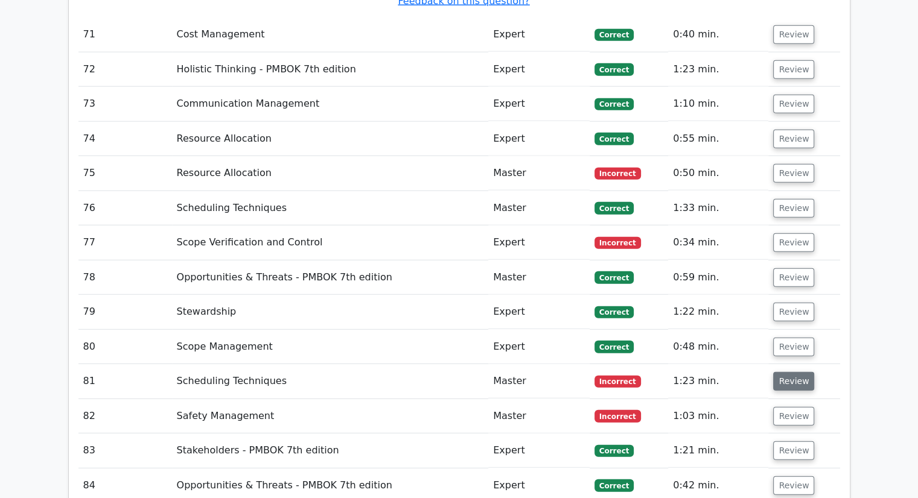
click at [792, 372] on button "Review" at bounding box center [793, 381] width 41 height 19
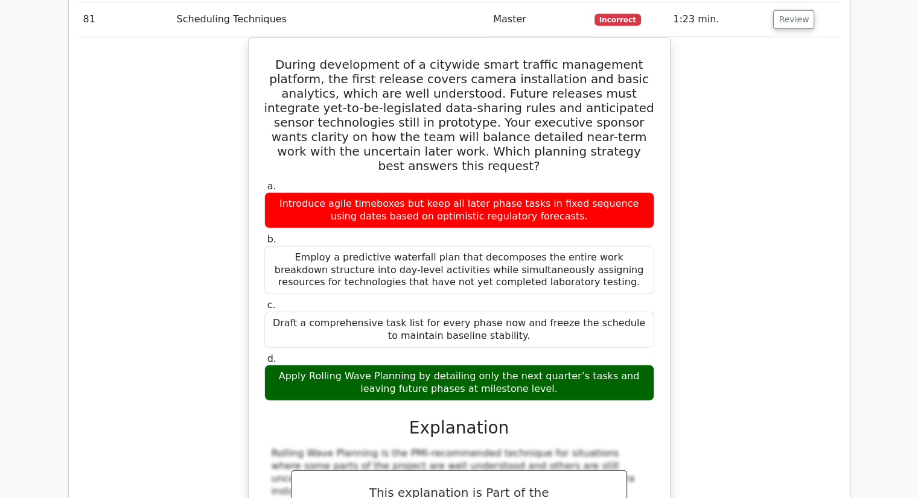
scroll to position [7844, 0]
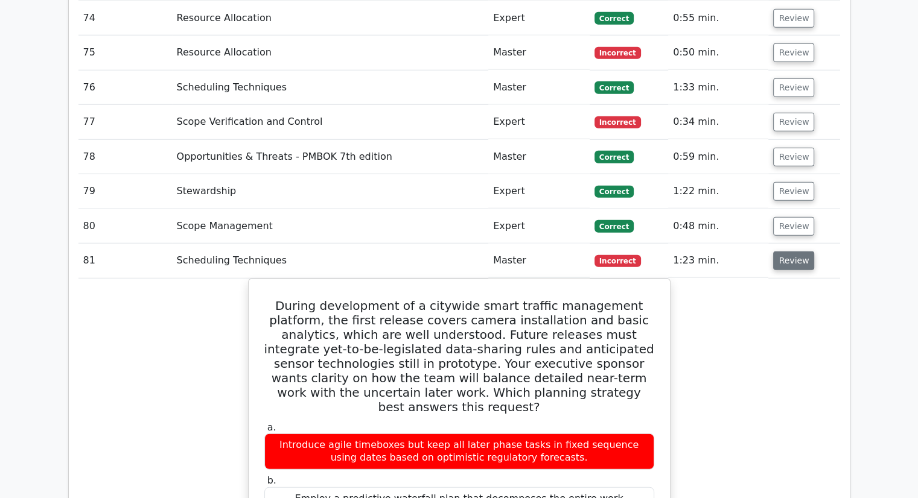
click at [794, 252] on button "Review" at bounding box center [793, 261] width 41 height 19
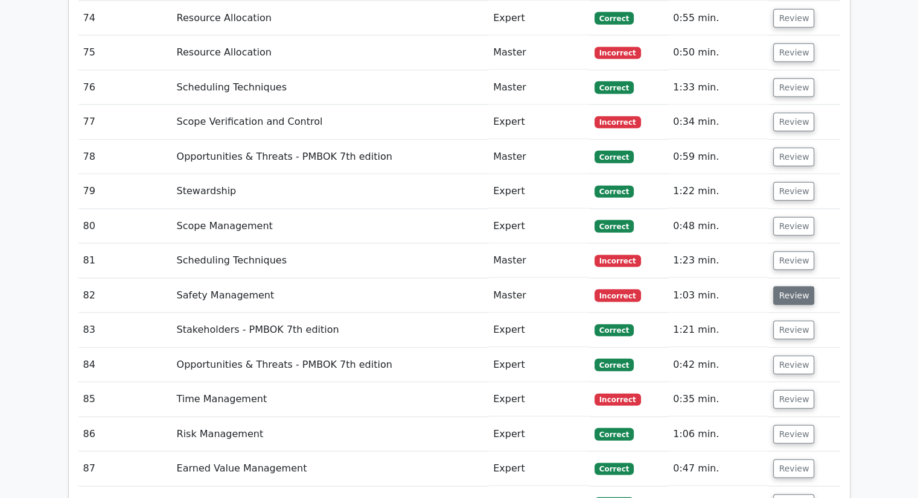
click at [794, 287] on button "Review" at bounding box center [793, 296] width 41 height 19
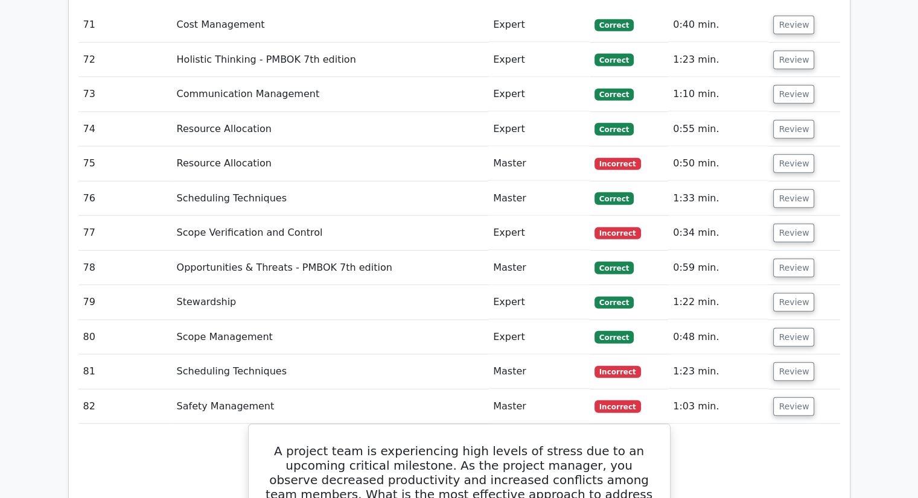
scroll to position [7723, 0]
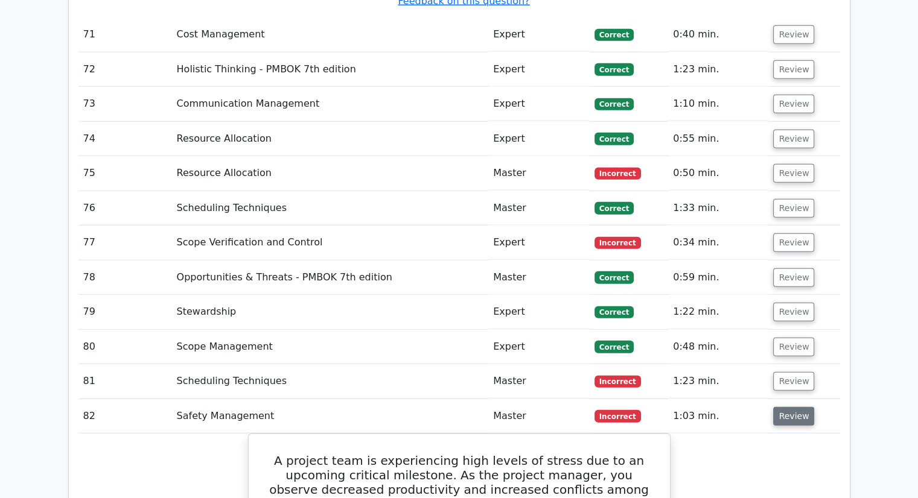
click at [780, 407] on button "Review" at bounding box center [793, 416] width 41 height 19
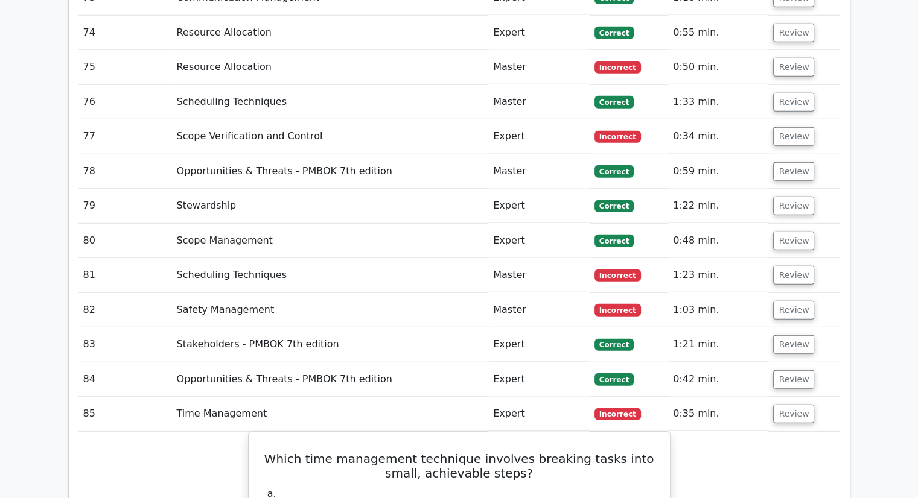
scroll to position [7904, 0]
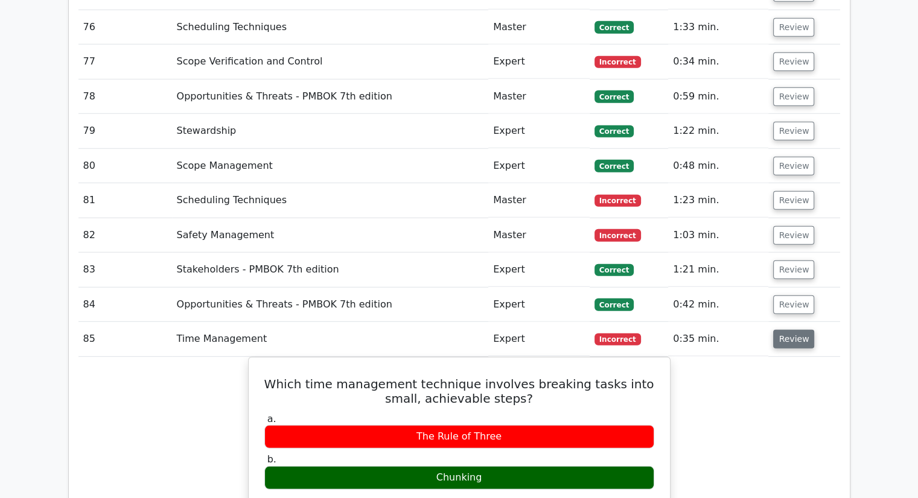
click at [788, 330] on button "Review" at bounding box center [793, 339] width 41 height 19
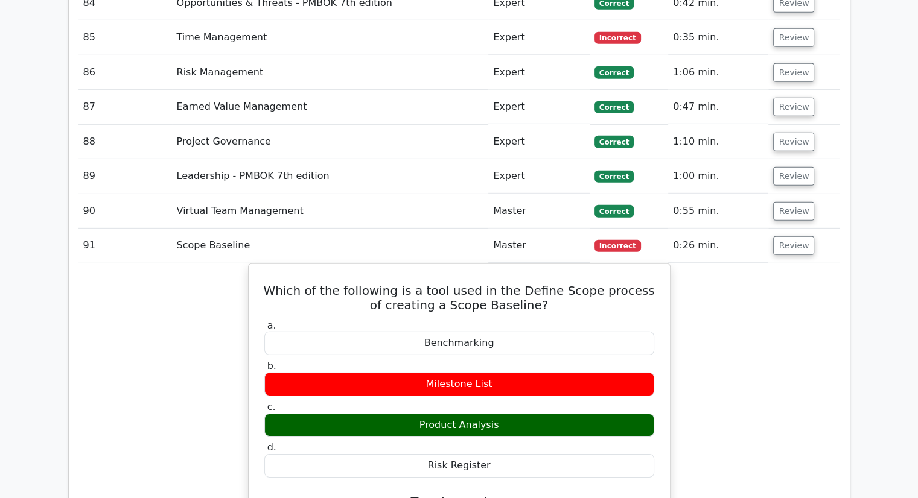
scroll to position [8146, 0]
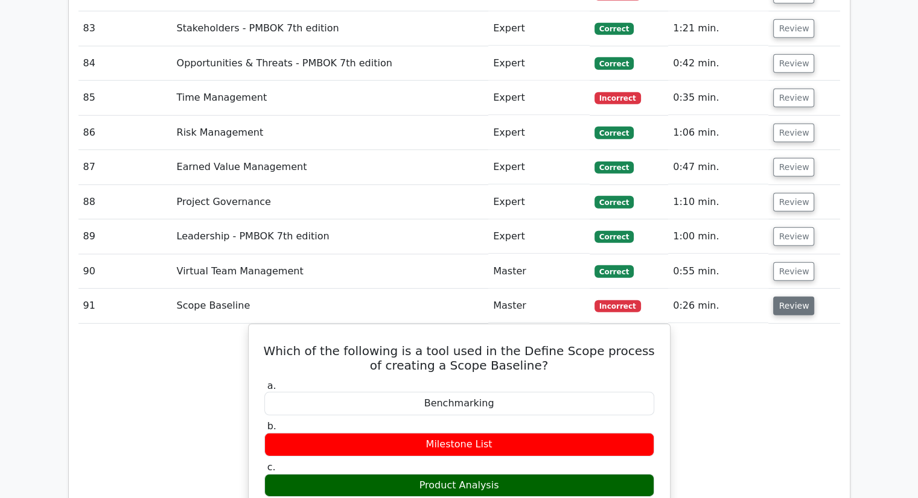
click at [778, 297] on button "Review" at bounding box center [793, 306] width 41 height 19
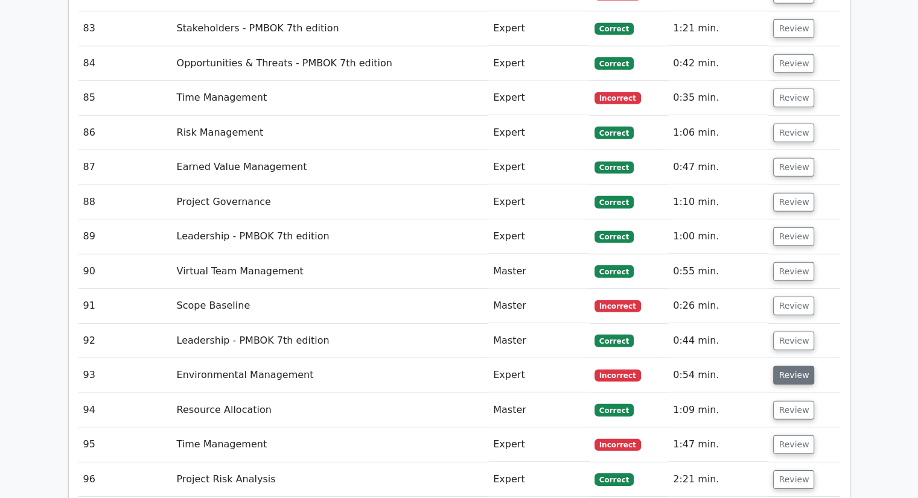
click at [786, 366] on button "Review" at bounding box center [793, 375] width 41 height 19
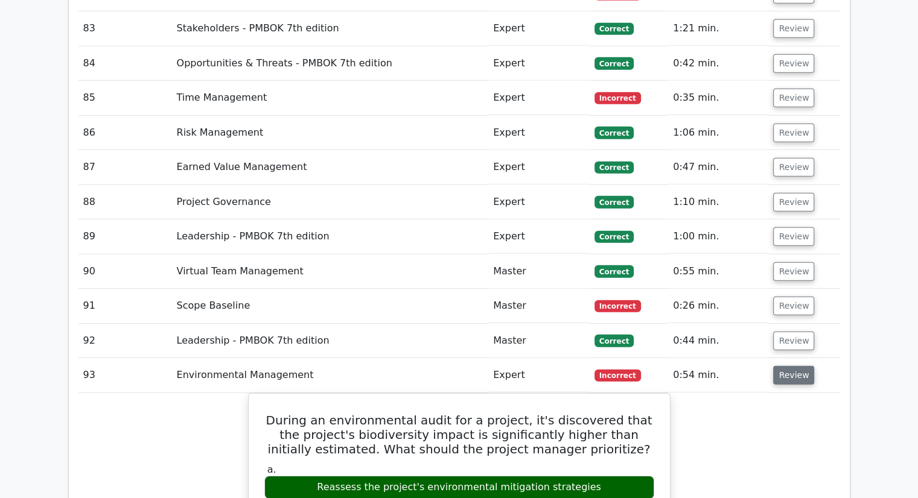
click at [796, 366] on button "Review" at bounding box center [793, 375] width 41 height 19
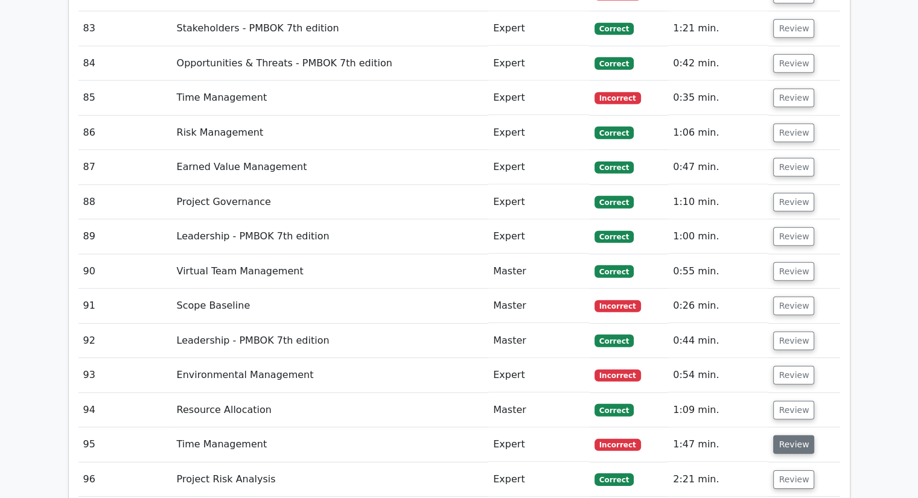
click at [793, 436] on button "Review" at bounding box center [793, 445] width 41 height 19
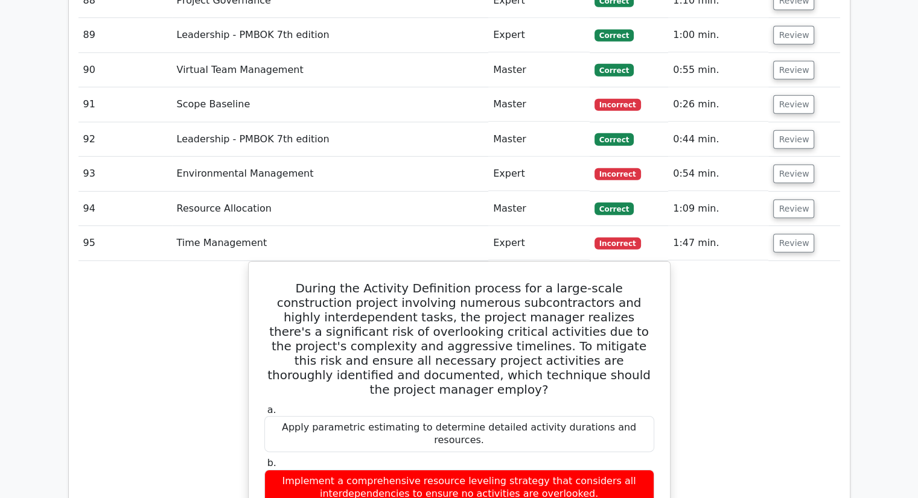
scroll to position [8266, 0]
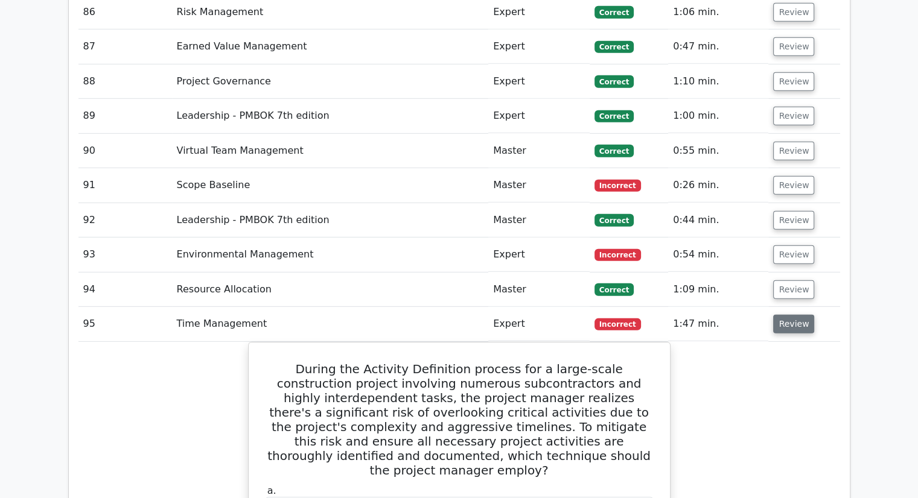
click at [802, 315] on button "Review" at bounding box center [793, 324] width 41 height 19
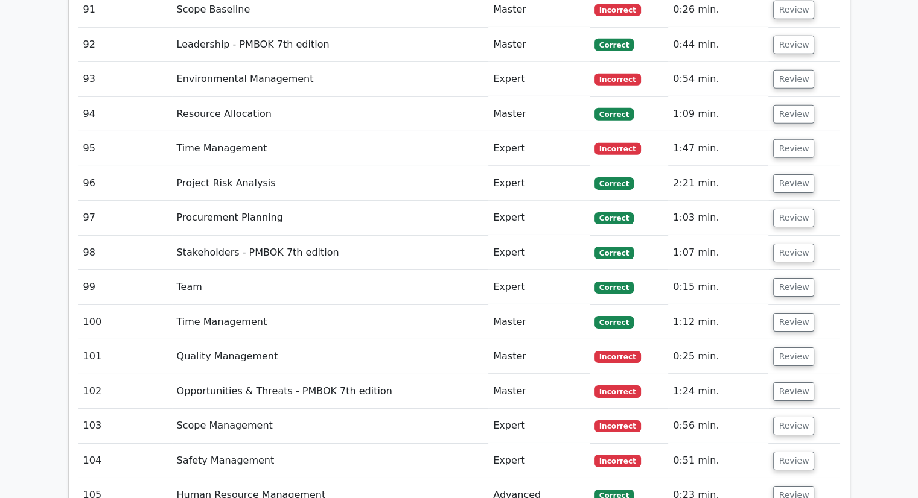
scroll to position [8447, 0]
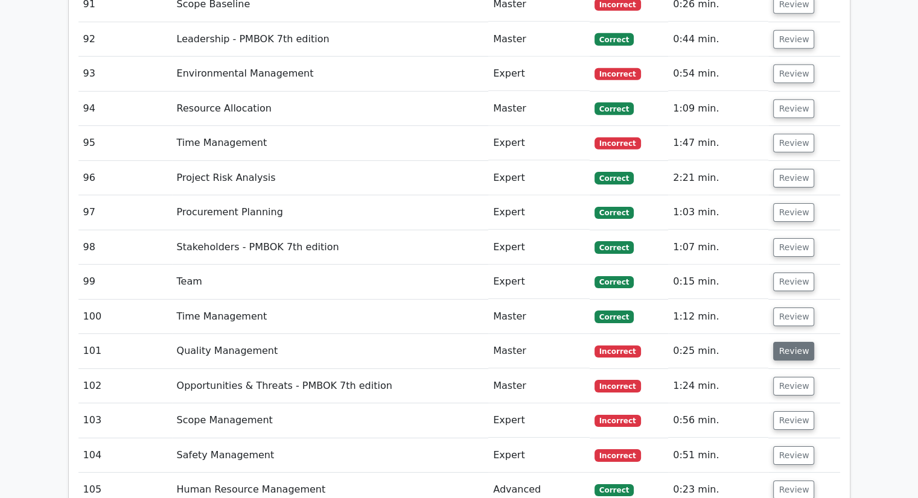
click at [799, 342] on button "Review" at bounding box center [793, 351] width 41 height 19
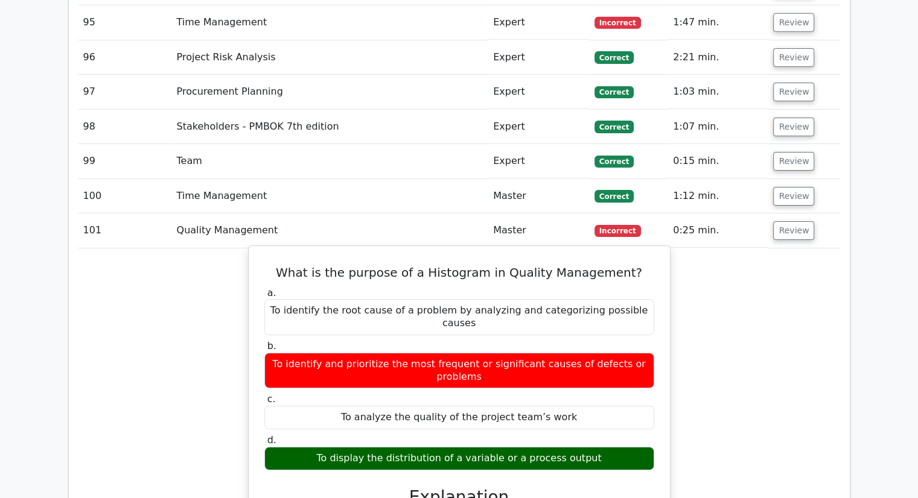
scroll to position [8508, 0]
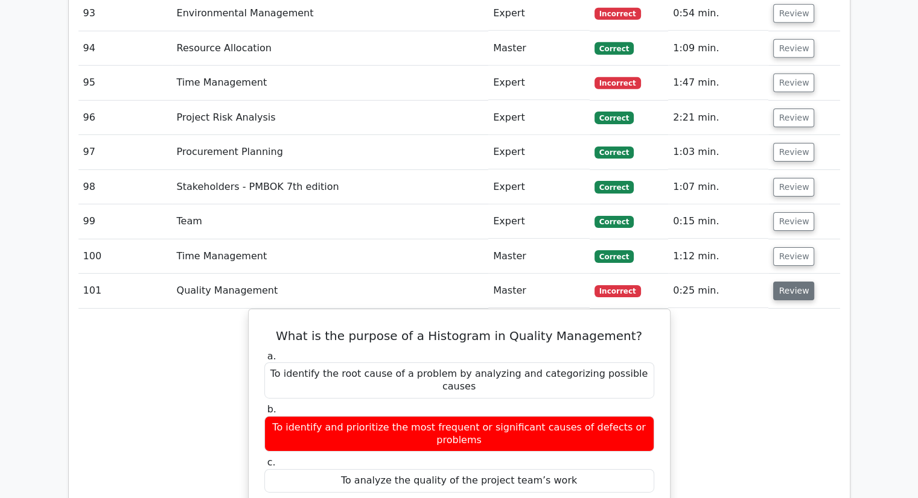
click at [797, 282] on button "Review" at bounding box center [793, 291] width 41 height 19
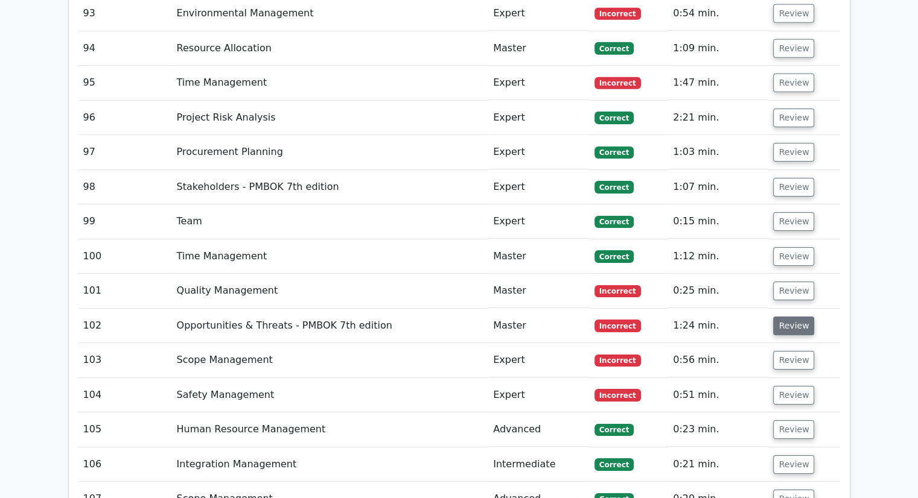
click at [793, 317] on button "Review" at bounding box center [793, 326] width 41 height 19
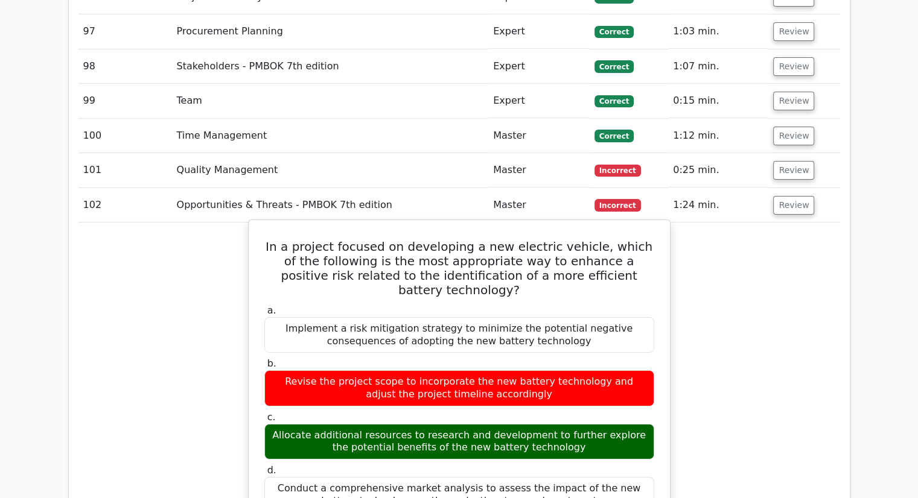
scroll to position [8568, 0]
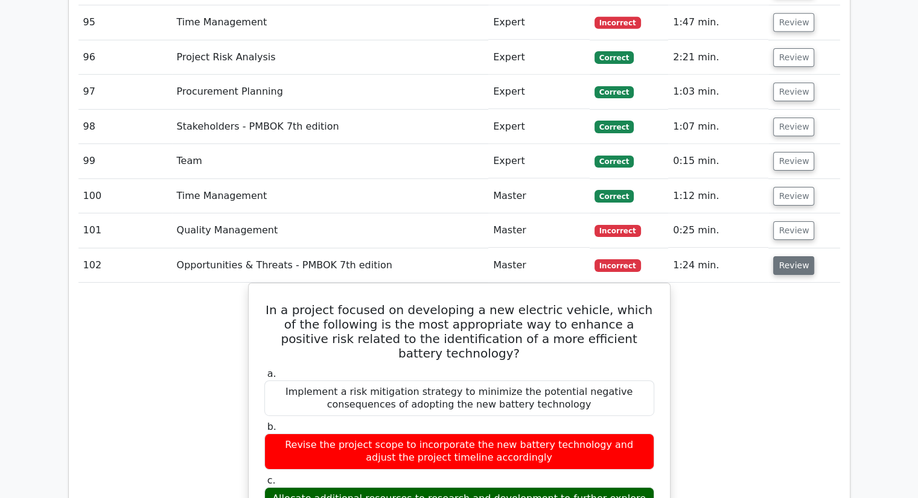
click at [789, 256] on button "Review" at bounding box center [793, 265] width 41 height 19
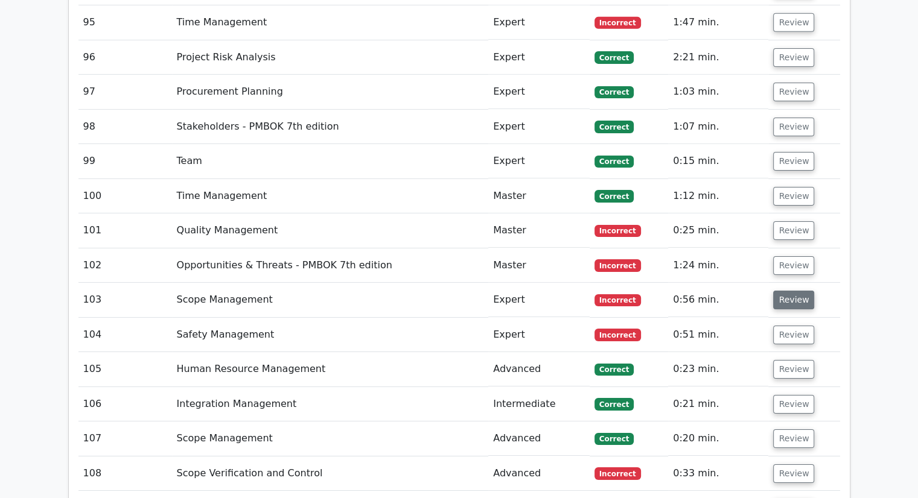
click at [786, 291] on button "Review" at bounding box center [793, 300] width 41 height 19
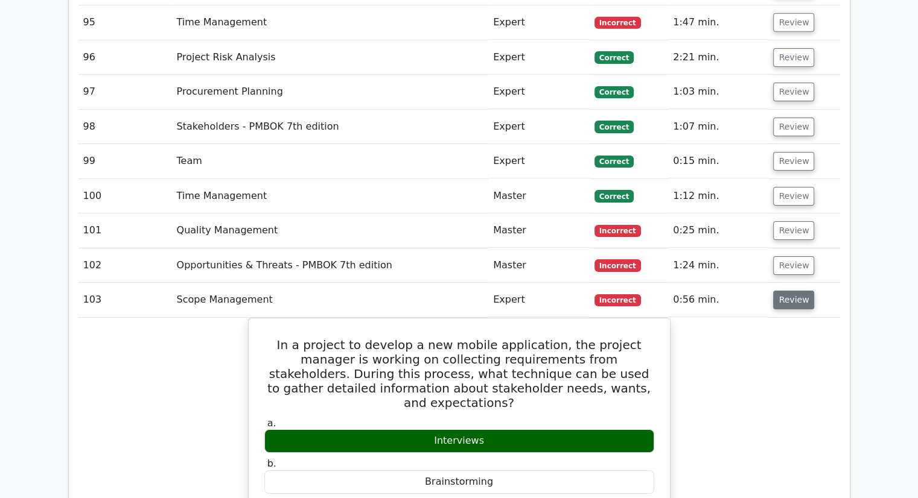
click at [796, 291] on button "Review" at bounding box center [793, 300] width 41 height 19
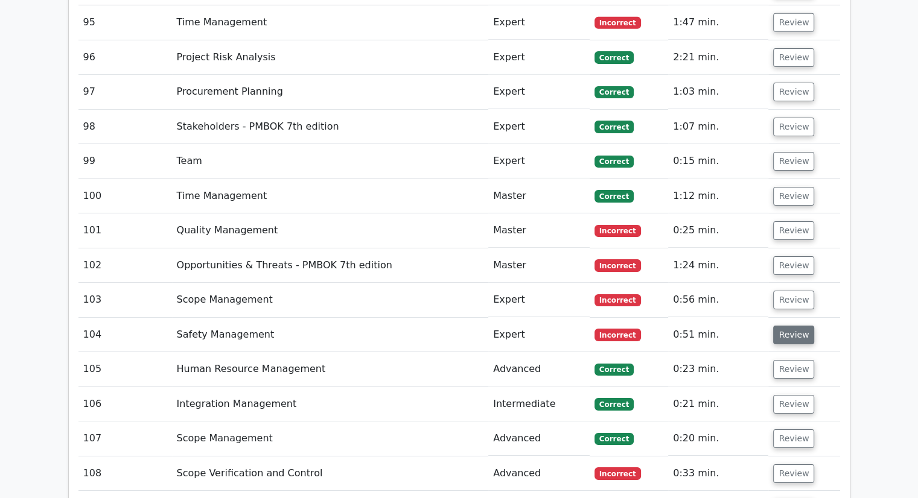
click at [785, 326] on button "Review" at bounding box center [793, 335] width 41 height 19
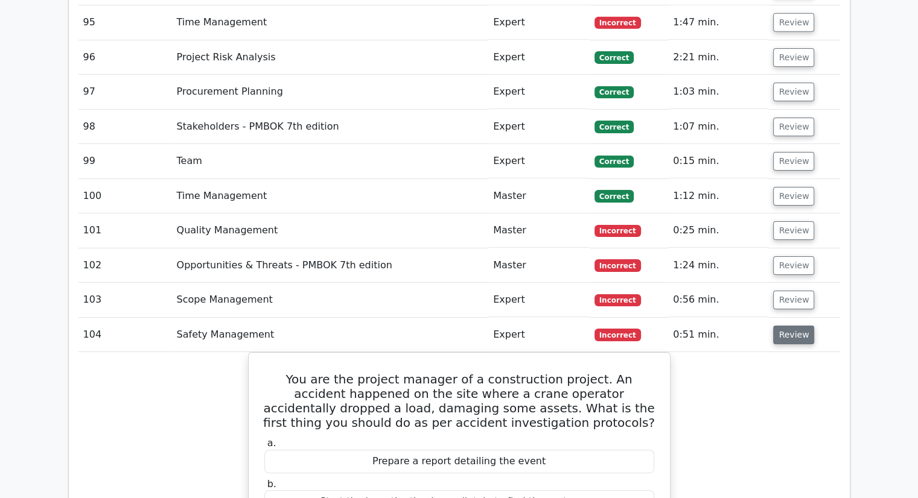
click at [787, 326] on button "Review" at bounding box center [793, 335] width 41 height 19
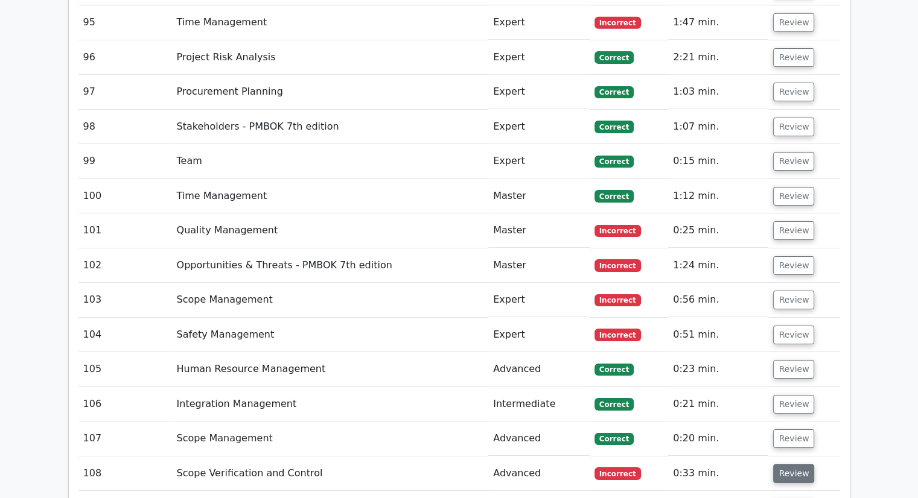
click at [784, 465] on button "Review" at bounding box center [793, 474] width 41 height 19
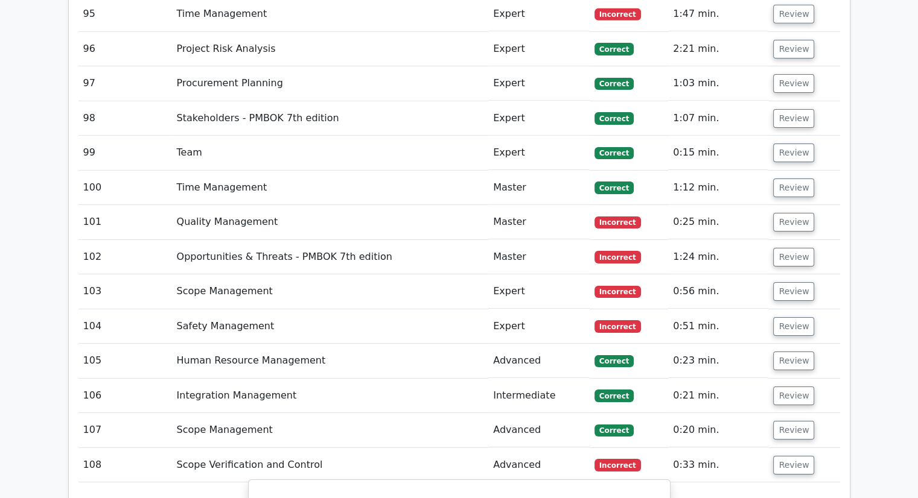
scroll to position [8689, 0]
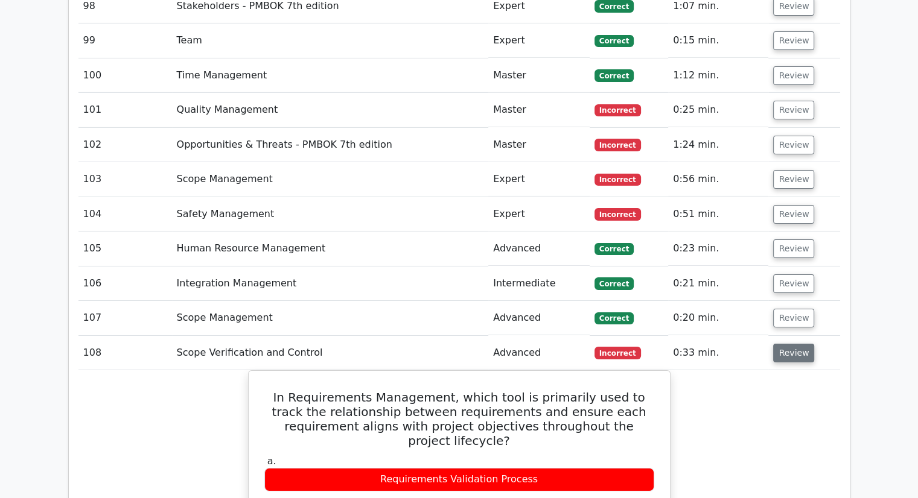
click at [794, 344] on button "Review" at bounding box center [793, 353] width 41 height 19
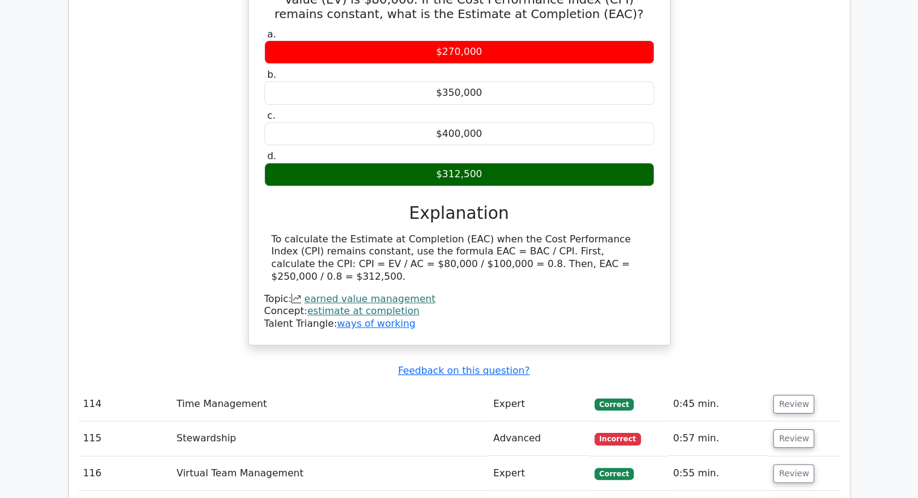
scroll to position [9292, 0]
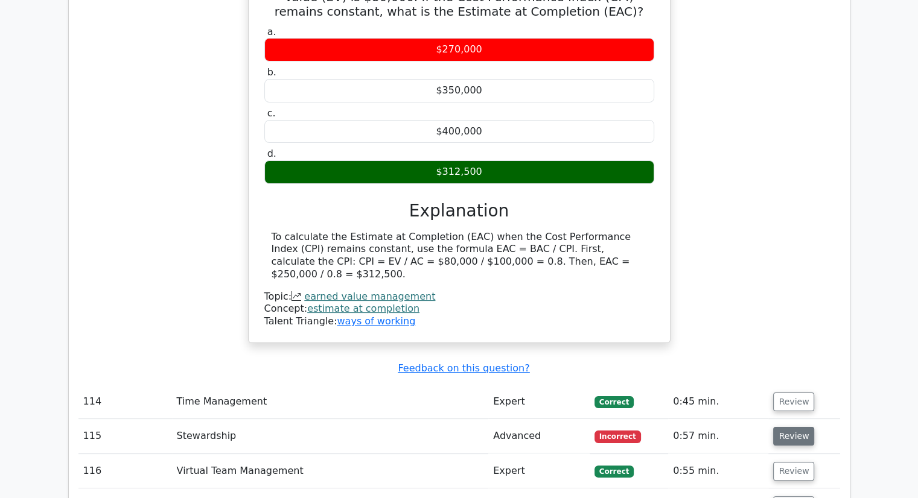
click at [789, 427] on button "Review" at bounding box center [793, 436] width 41 height 19
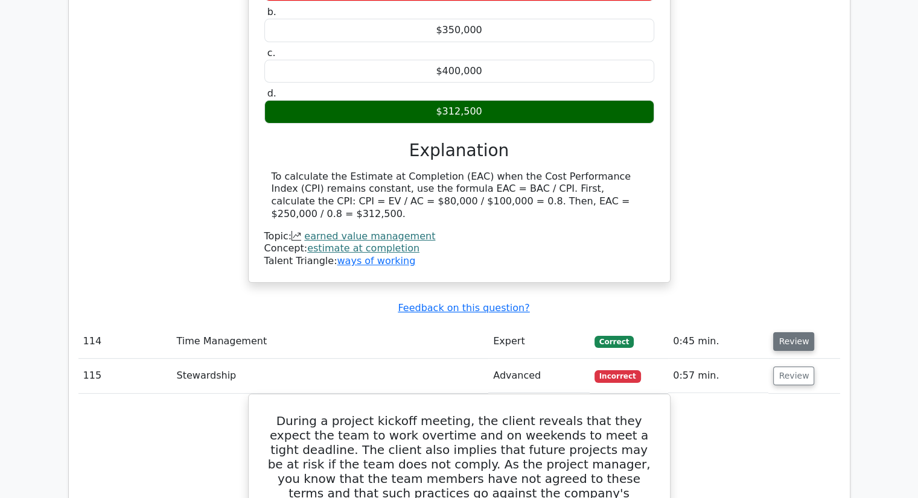
scroll to position [9352, 0]
click at [793, 367] on button "Review" at bounding box center [793, 376] width 41 height 19
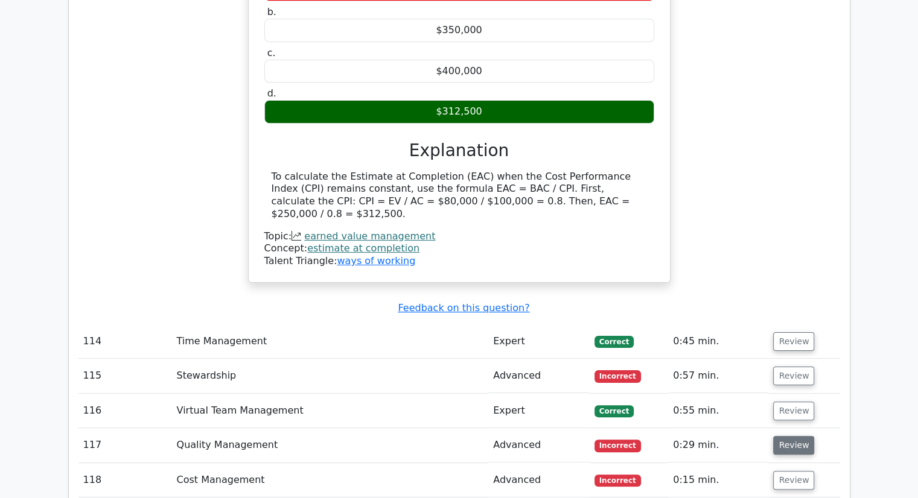
click at [794, 436] on button "Review" at bounding box center [793, 445] width 41 height 19
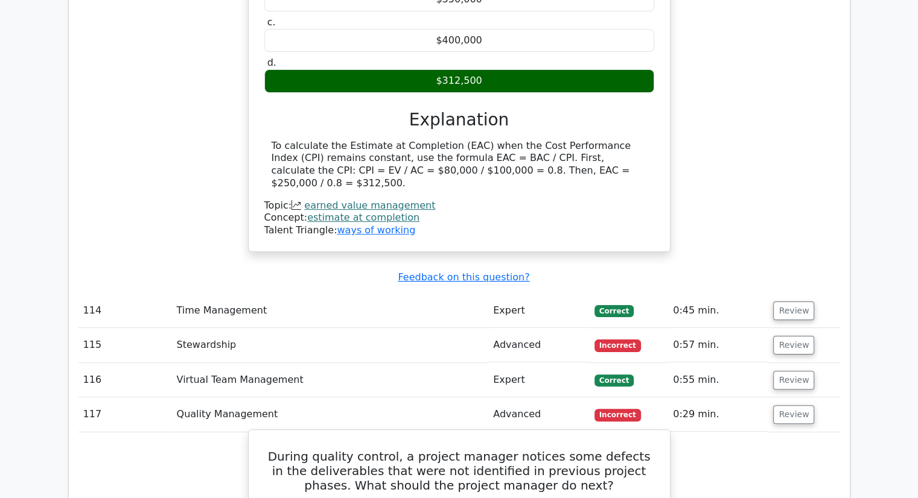
scroll to position [9413, 0]
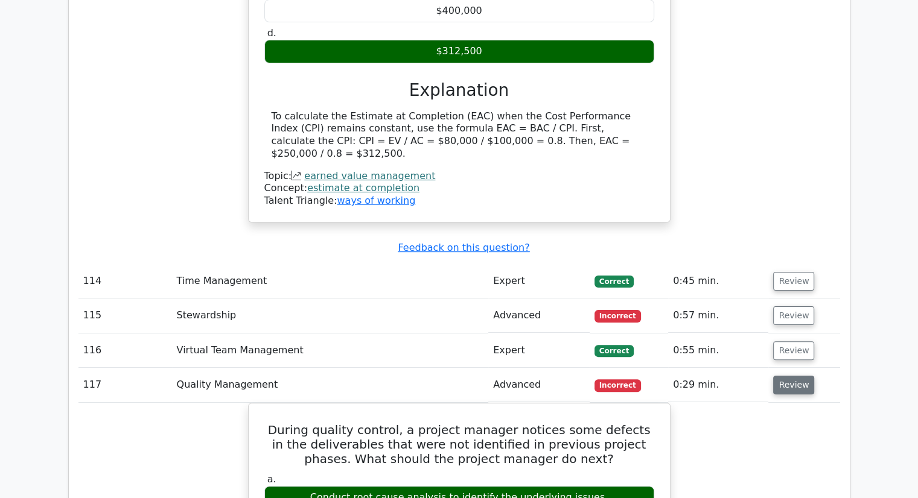
click at [791, 376] on button "Review" at bounding box center [793, 385] width 41 height 19
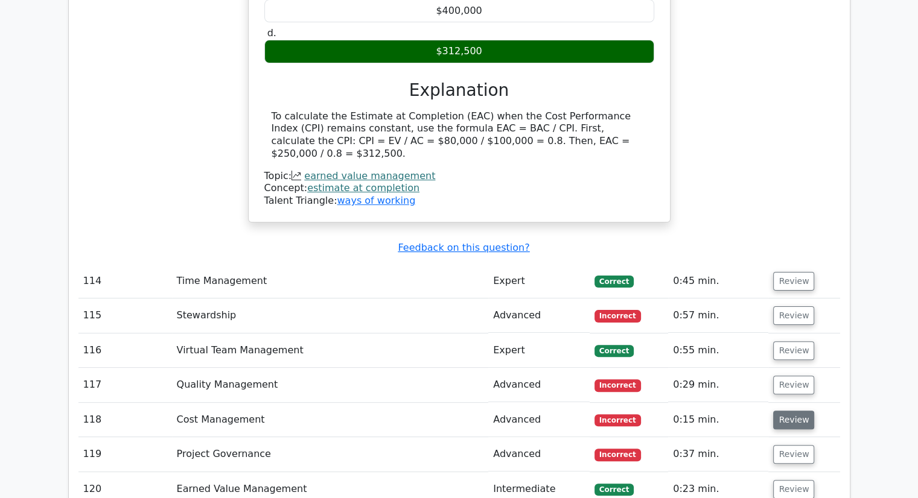
click at [792, 411] on button "Review" at bounding box center [793, 420] width 41 height 19
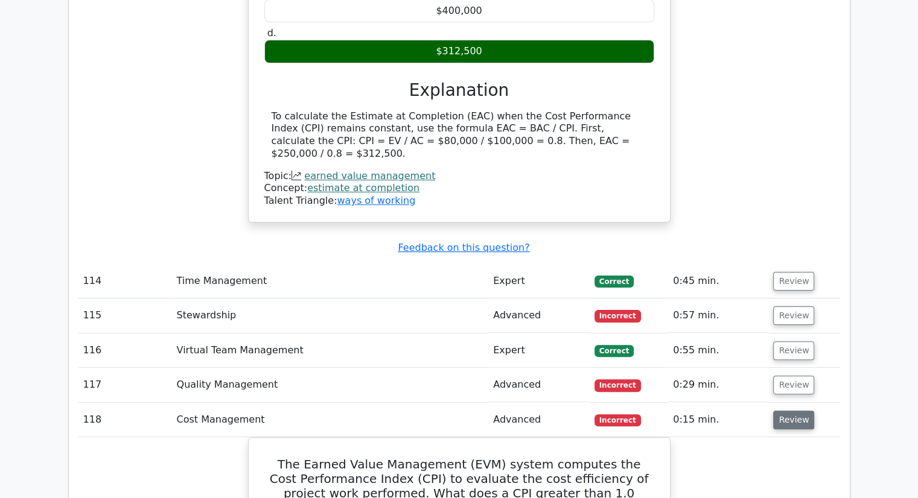
click at [795, 411] on button "Review" at bounding box center [793, 420] width 41 height 19
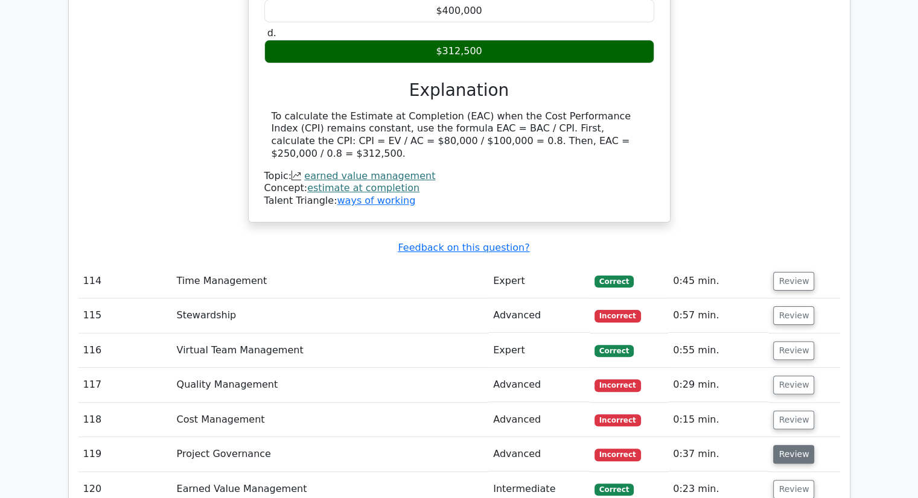
click at [783, 445] on button "Review" at bounding box center [793, 454] width 41 height 19
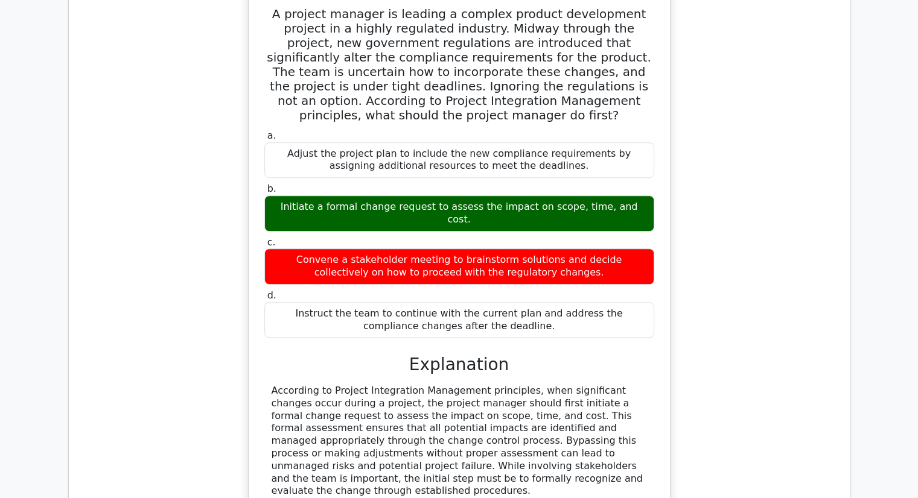
scroll to position [9956, 0]
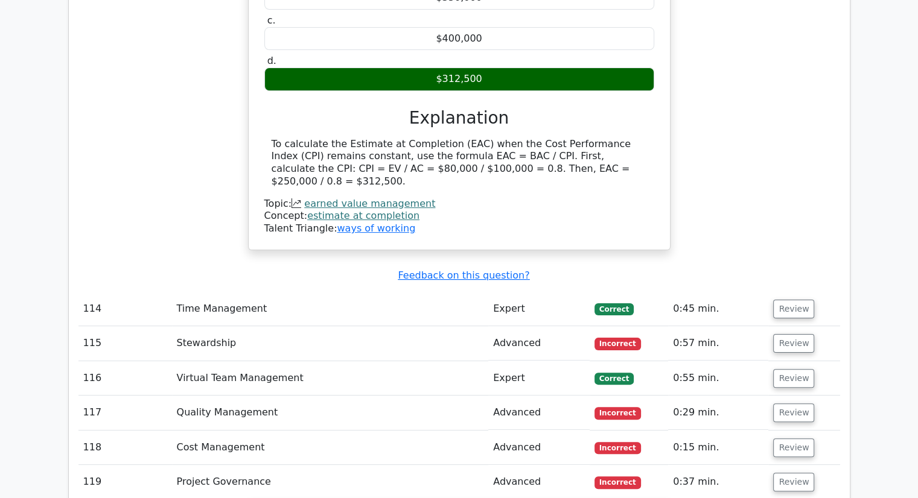
scroll to position [9232, 0]
